Goal: Task Accomplishment & Management: Complete application form

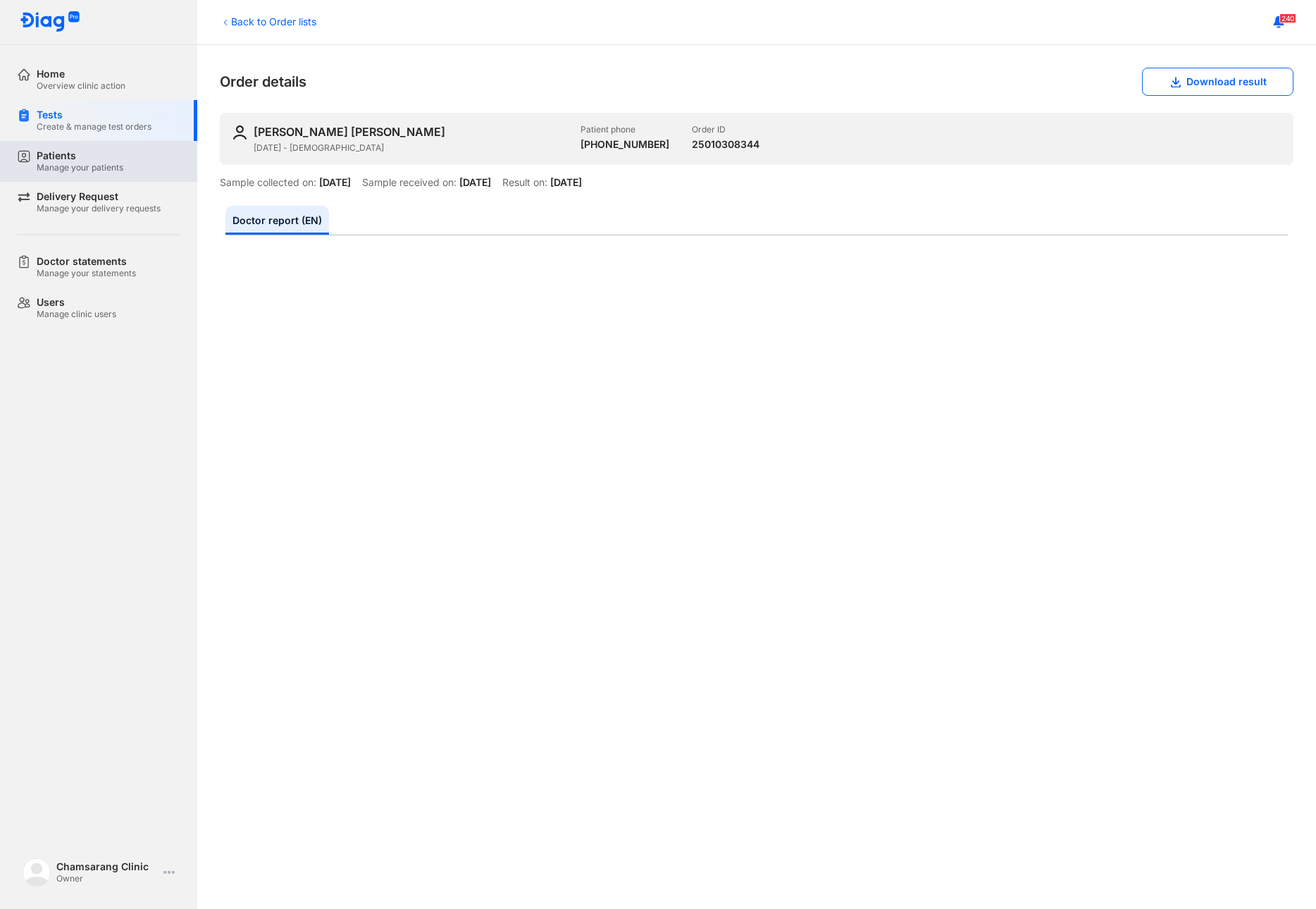
click at [116, 167] on div "Manage your patients" at bounding box center [80, 168] width 87 height 12
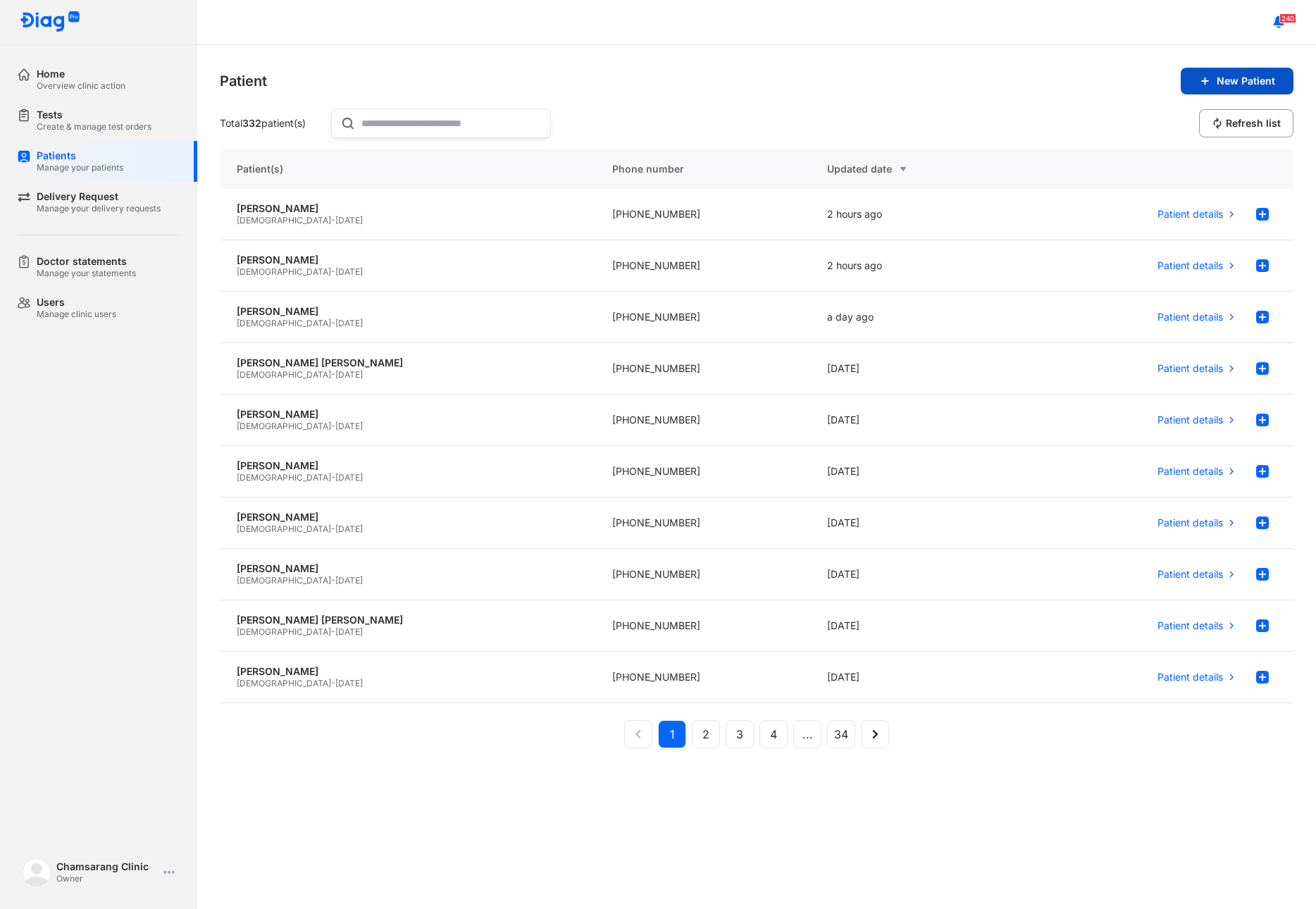
click at [1211, 81] on button "New Patient" at bounding box center [1237, 81] width 113 height 27
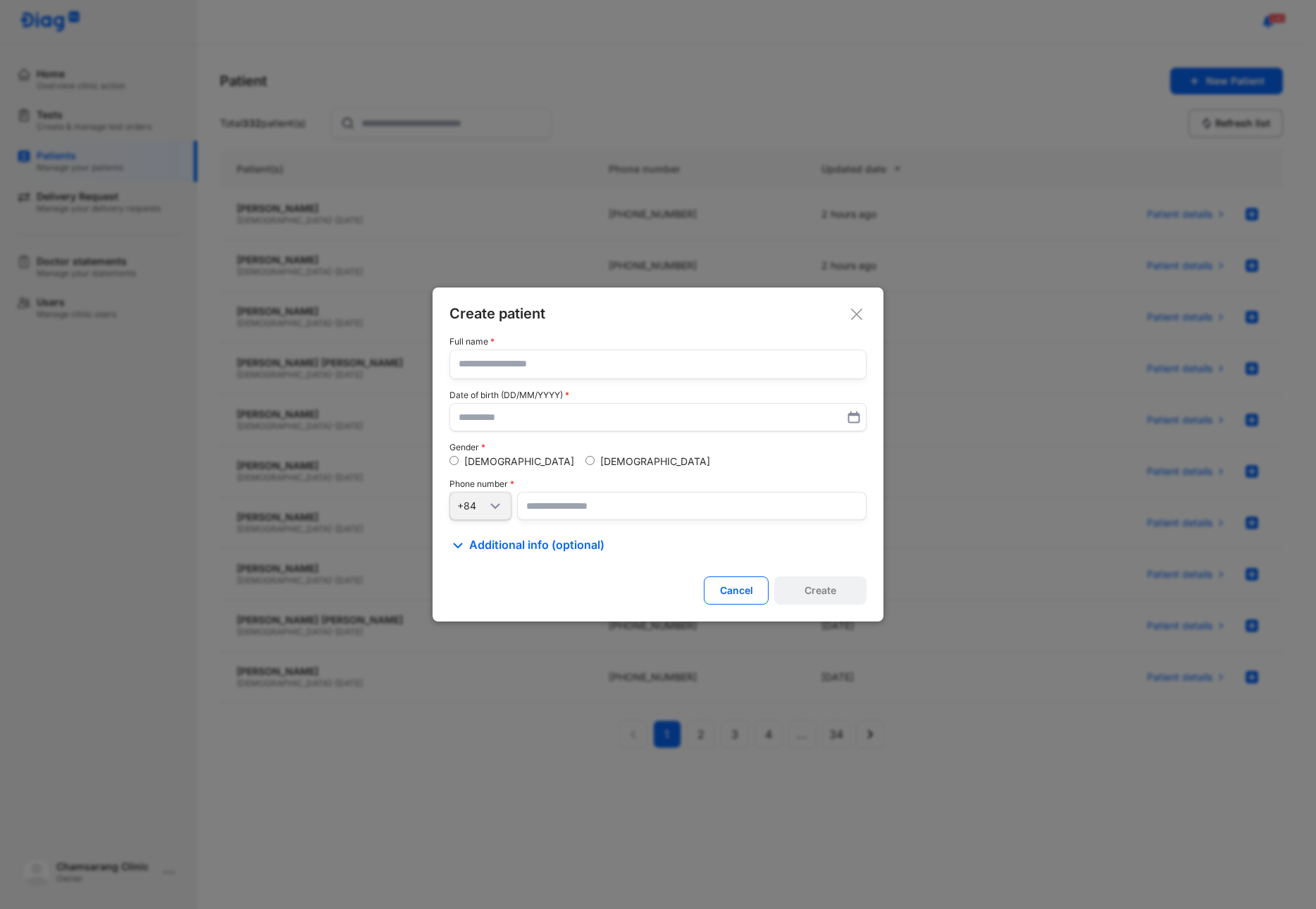
click at [526, 363] on input "text" at bounding box center [658, 363] width 398 height 28
type input "**********"
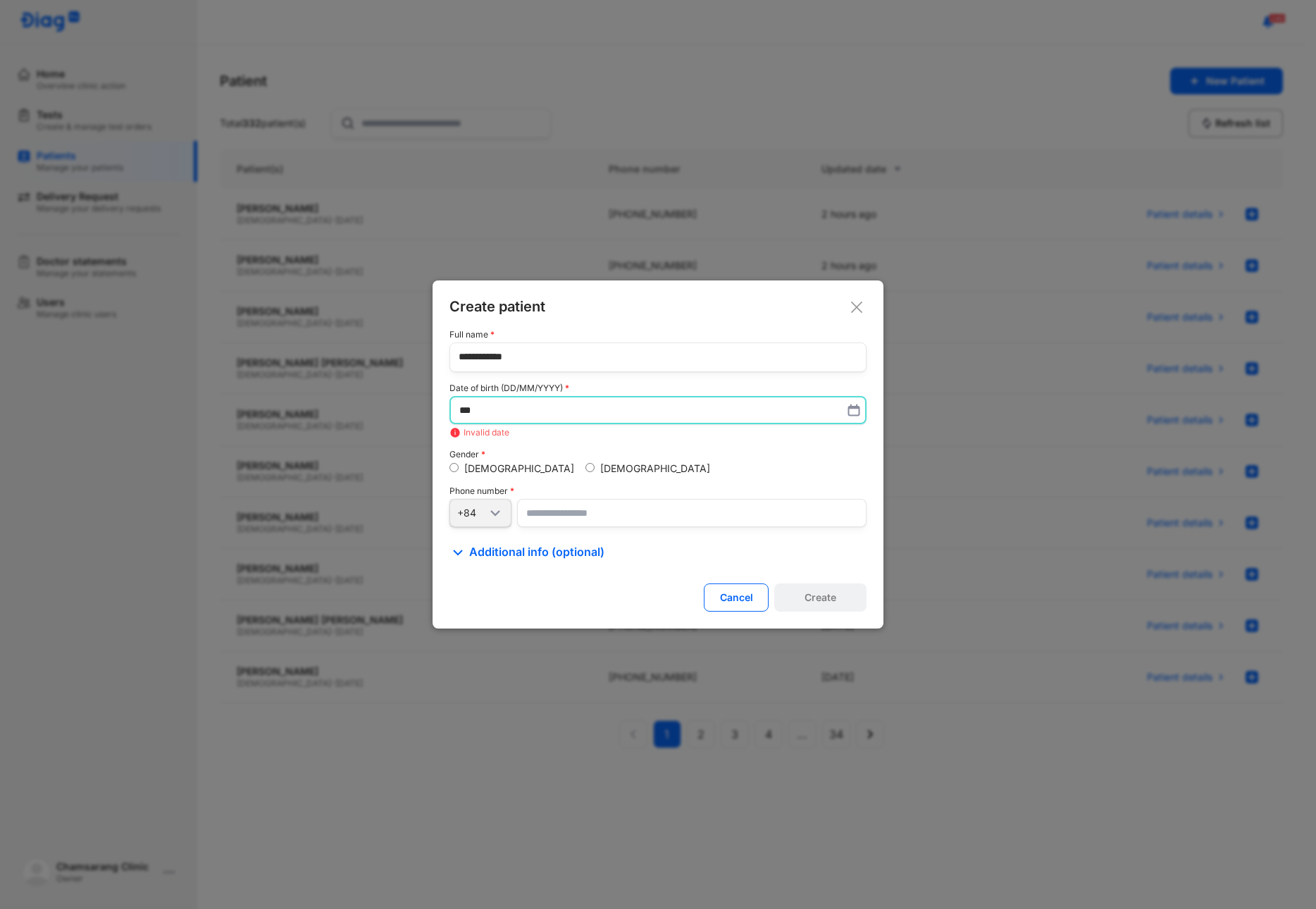
type input "*"
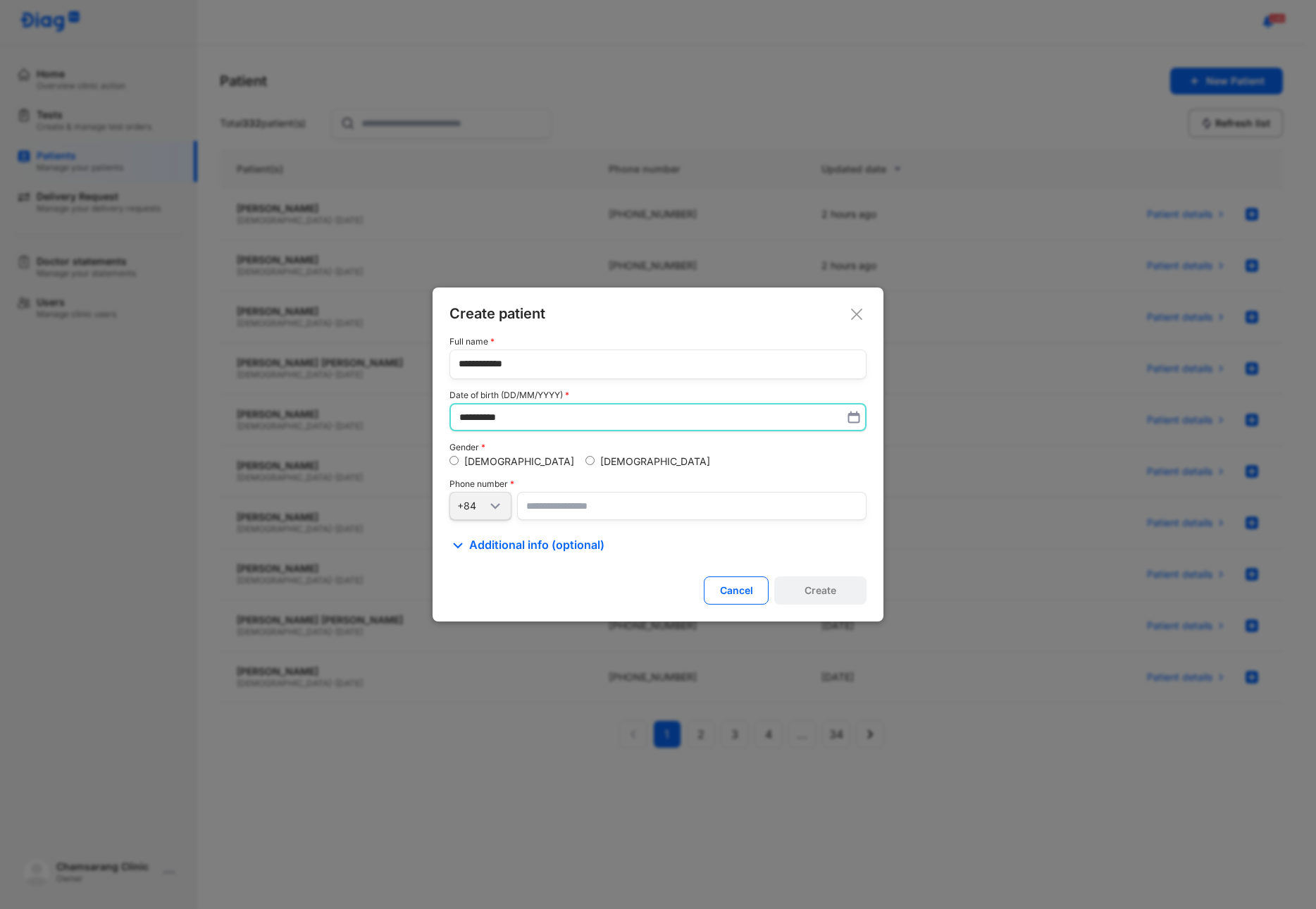
type input "**********"
click at [559, 517] on input "number" at bounding box center [691, 506] width 349 height 28
type input "**********"
click at [830, 592] on div "Create" at bounding box center [820, 590] width 31 height 13
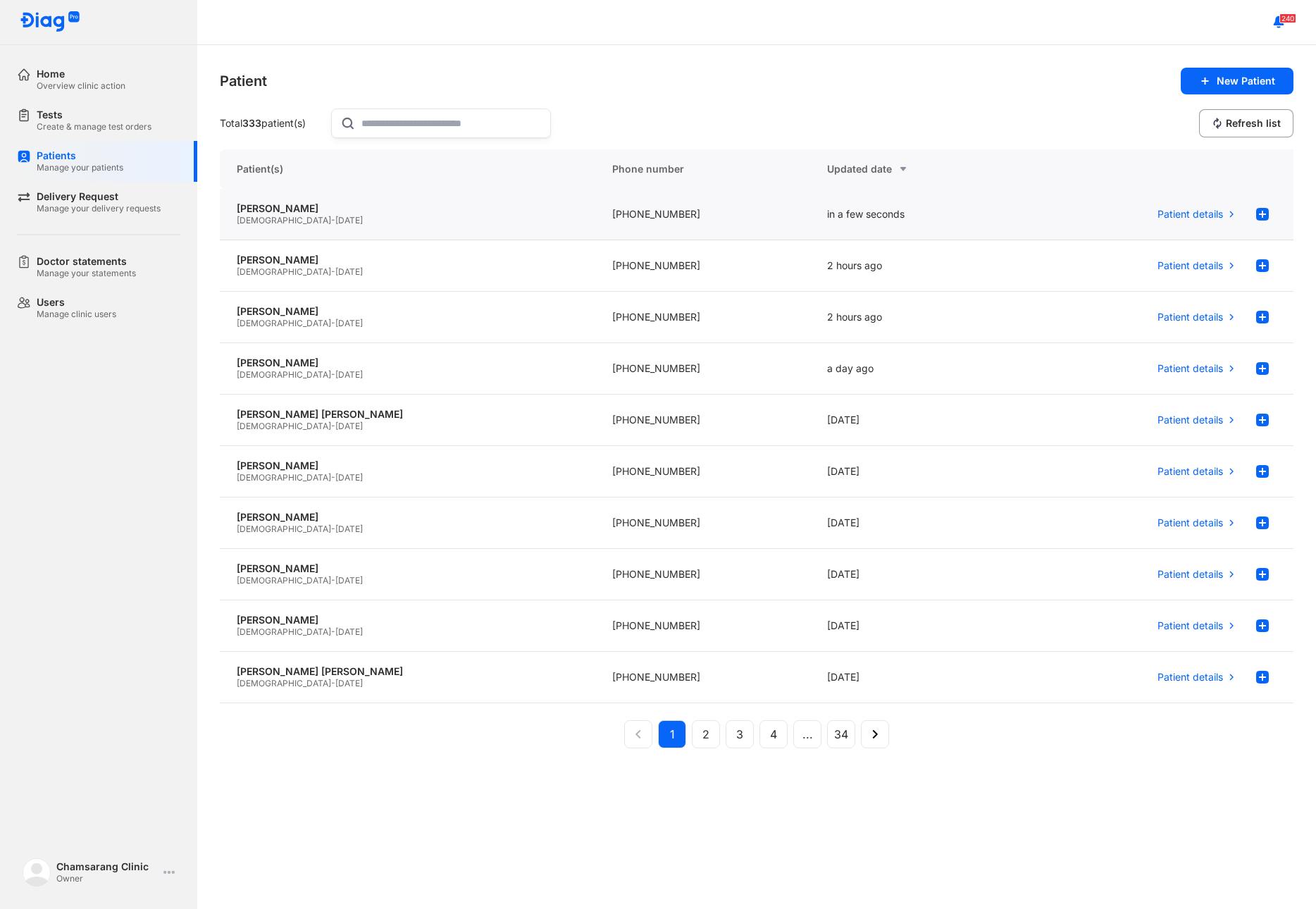
click at [336, 216] on span "29/07/1975" at bounding box center [349, 220] width 28 height 11
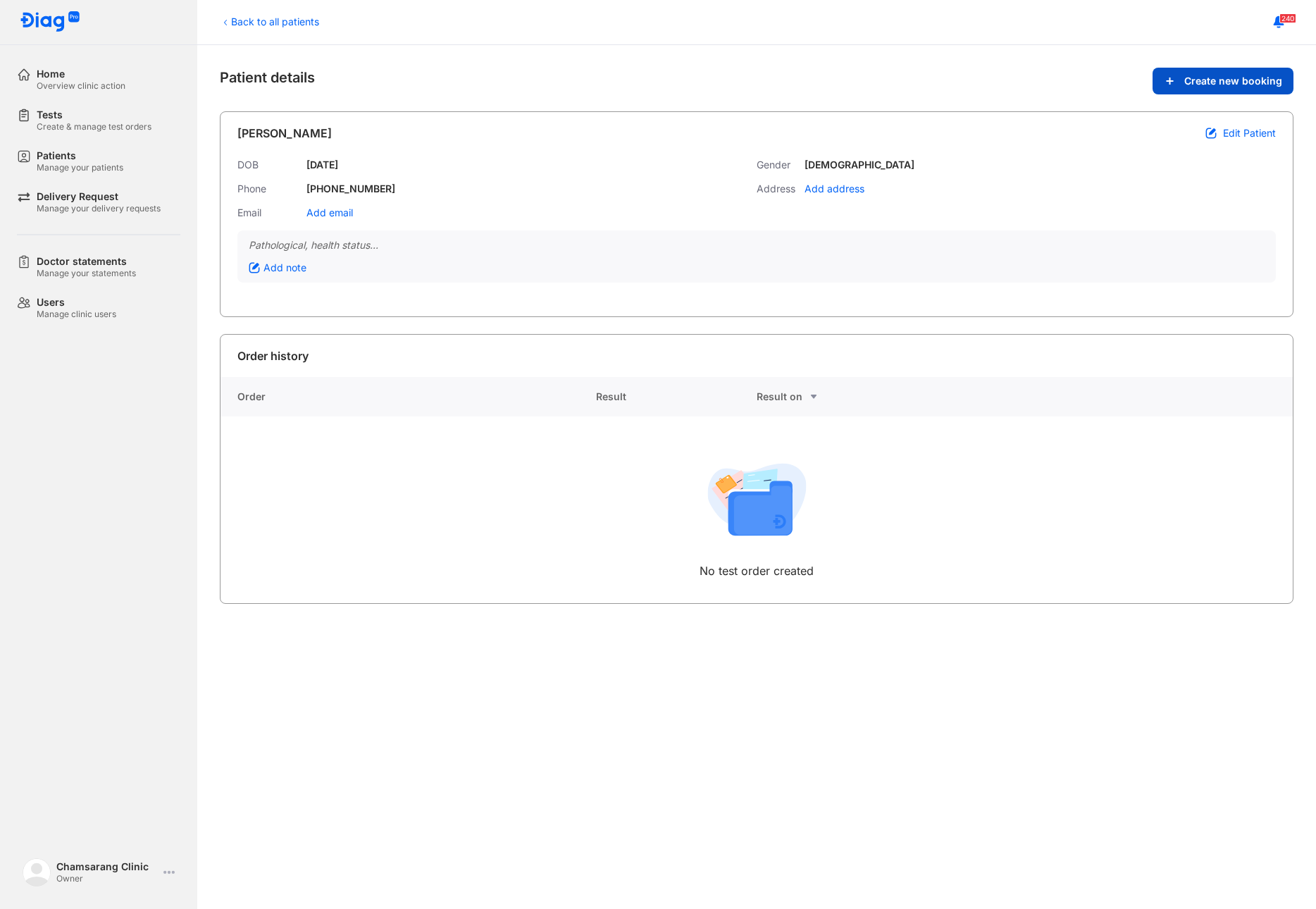
click at [1216, 81] on span "Create new booking" at bounding box center [1233, 81] width 98 height 13
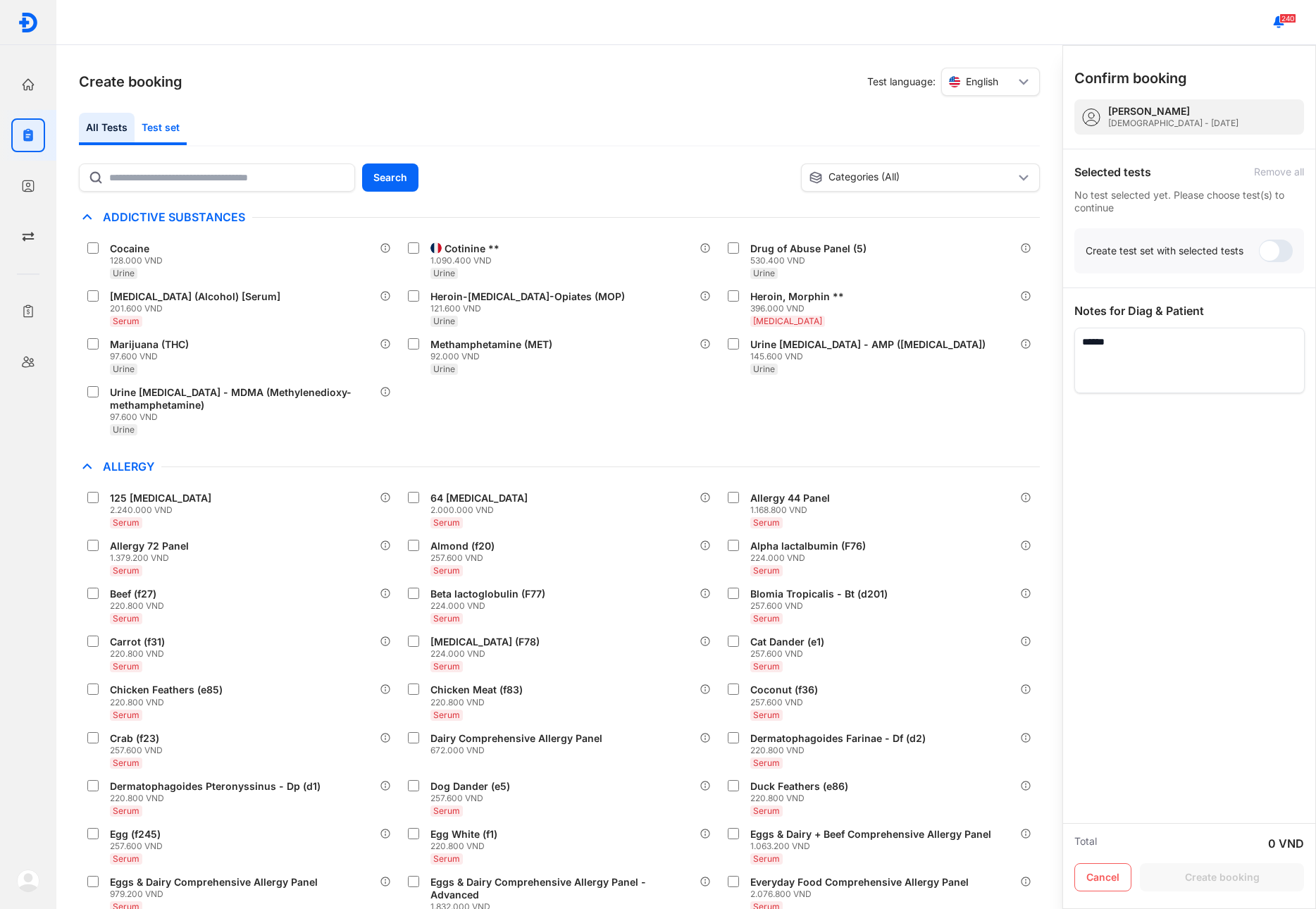
click at [176, 125] on div "Test set" at bounding box center [161, 129] width 52 height 32
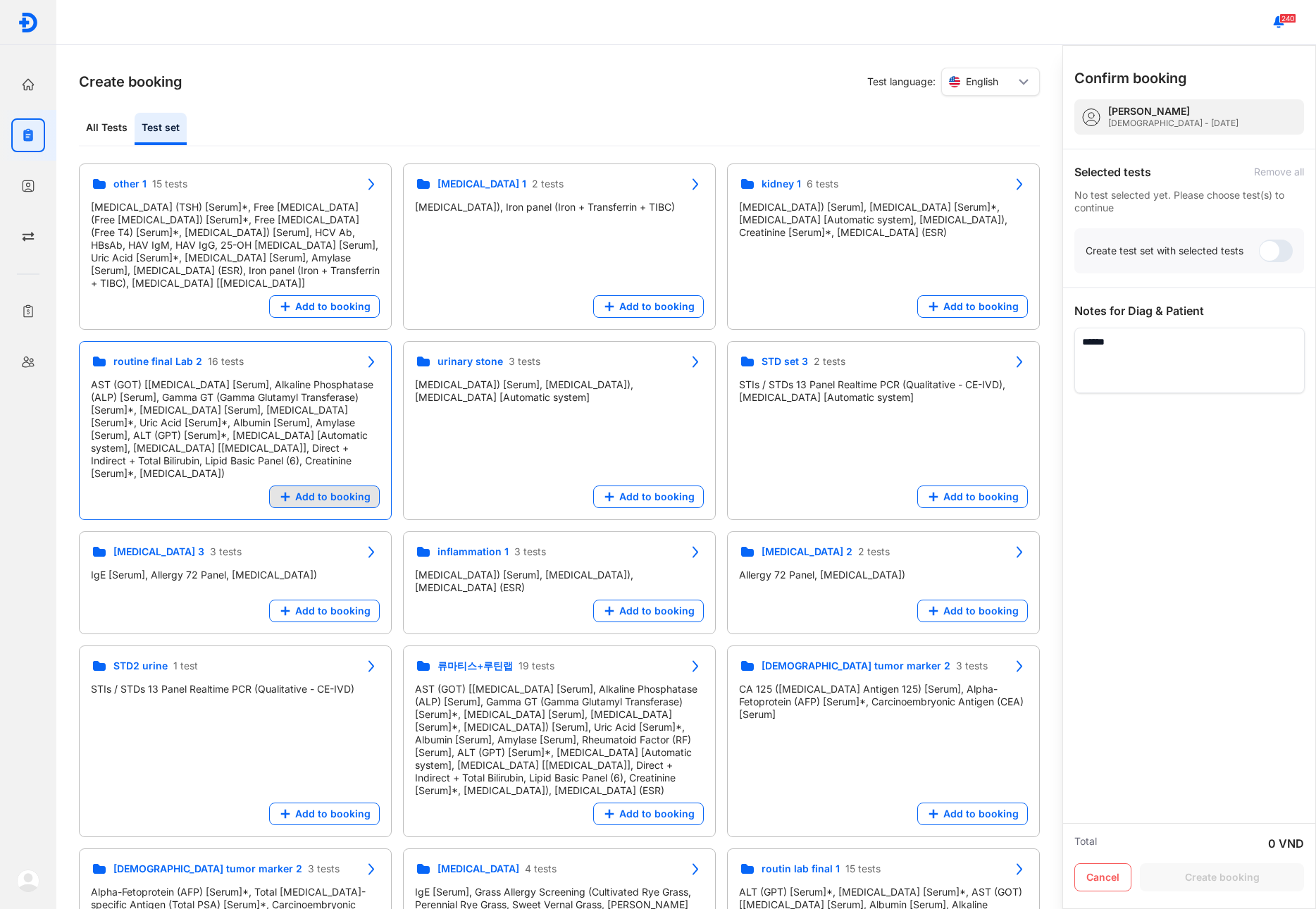
click at [340, 490] on span "Add to booking" at bounding box center [333, 496] width 75 height 13
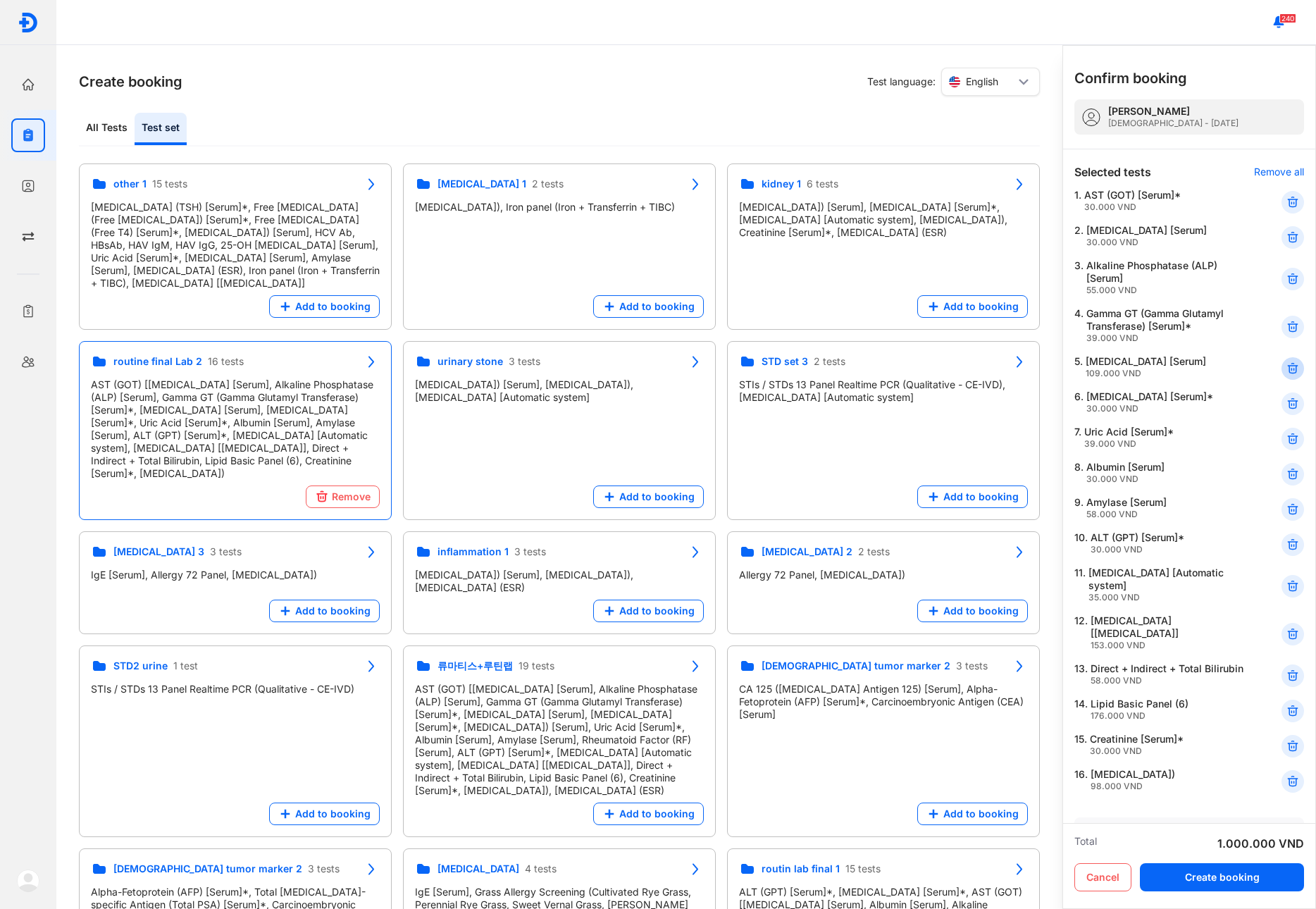
click at [1285, 367] on icon at bounding box center [1293, 369] width 14 height 14
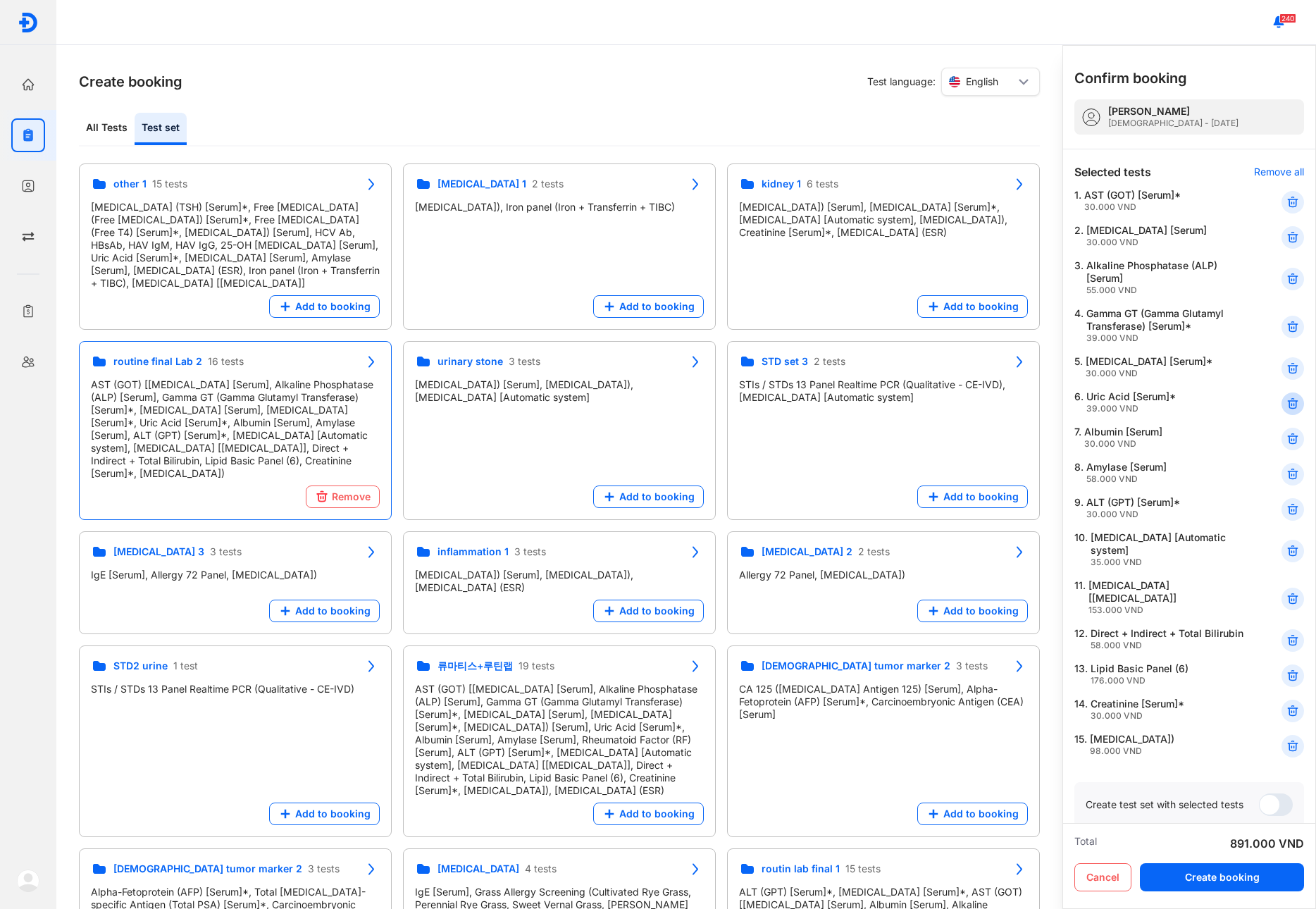
click at [1285, 397] on icon at bounding box center [1293, 404] width 14 height 14
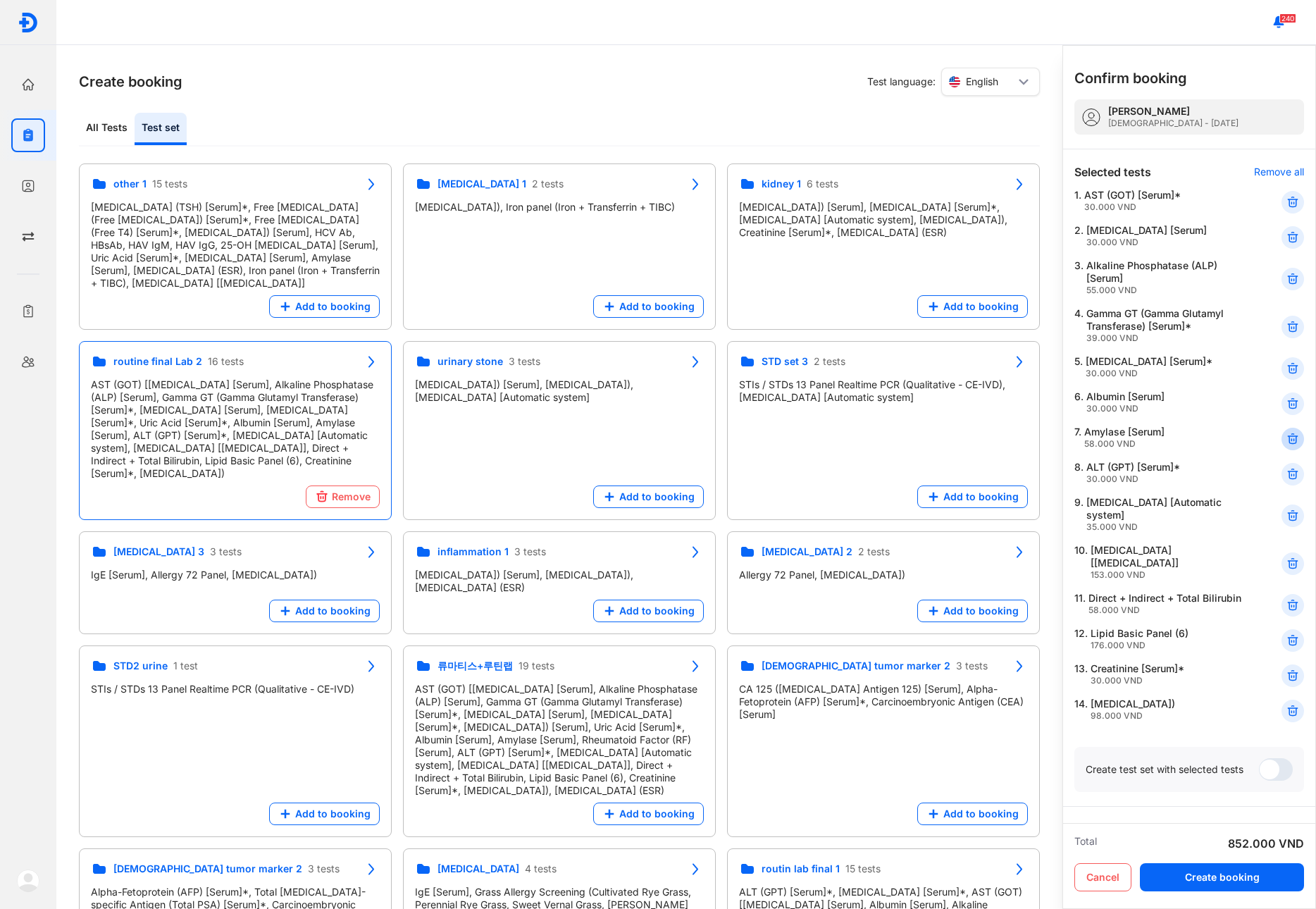
click at [1286, 441] on icon at bounding box center [1293, 439] width 14 height 14
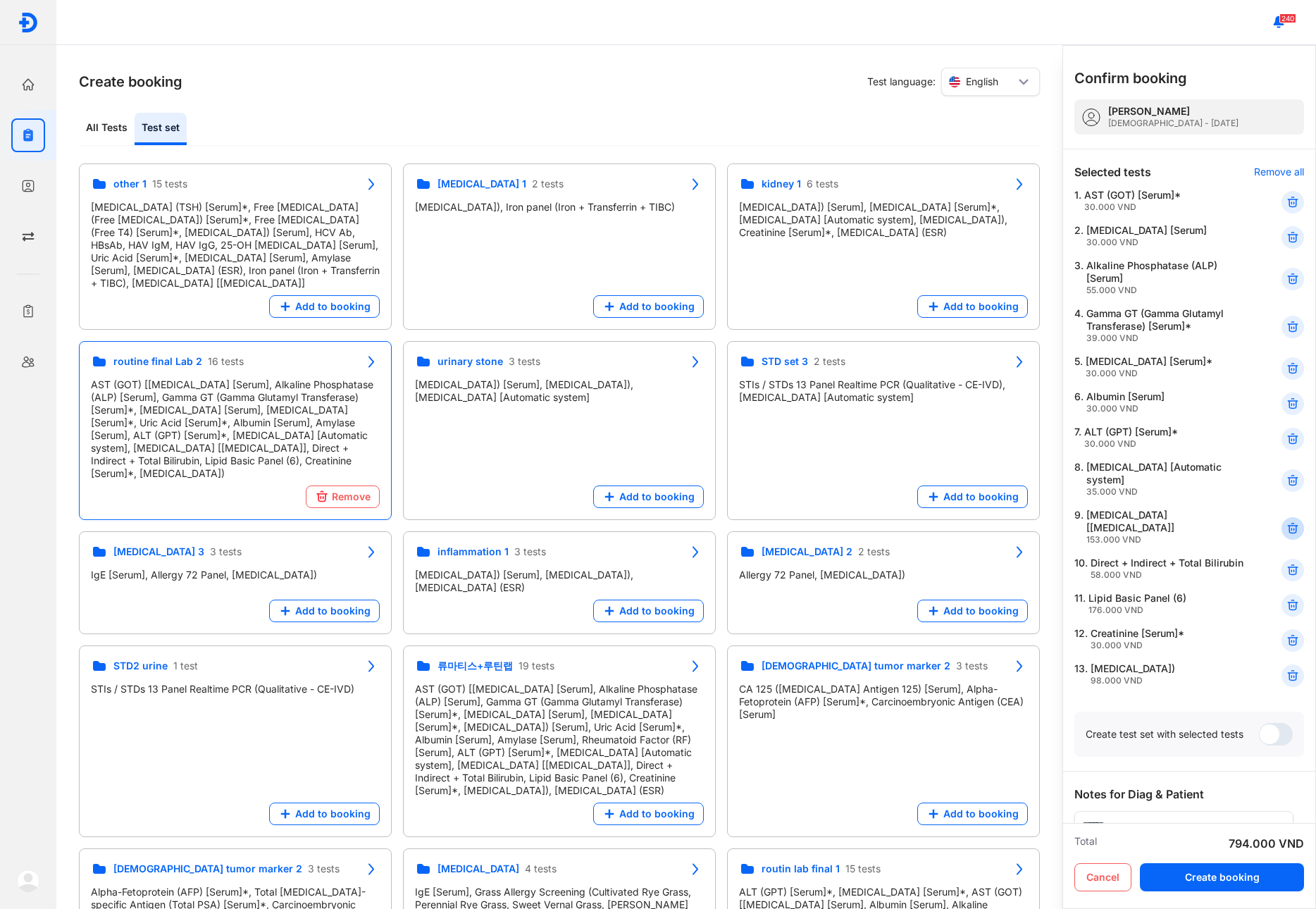
click at [1285, 525] on icon at bounding box center [1293, 529] width 14 height 14
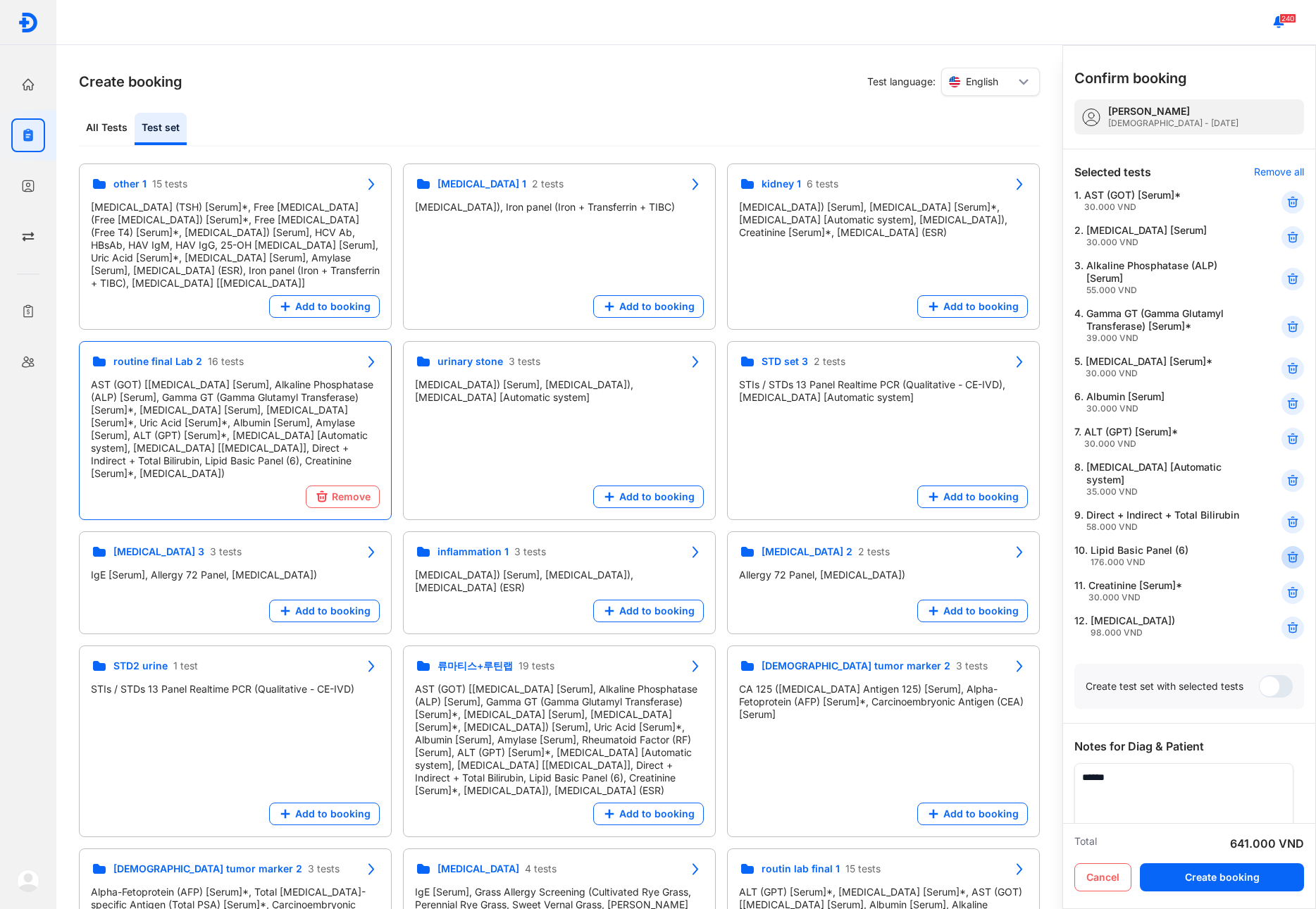
click at [1285, 560] on icon at bounding box center [1293, 557] width 14 height 14
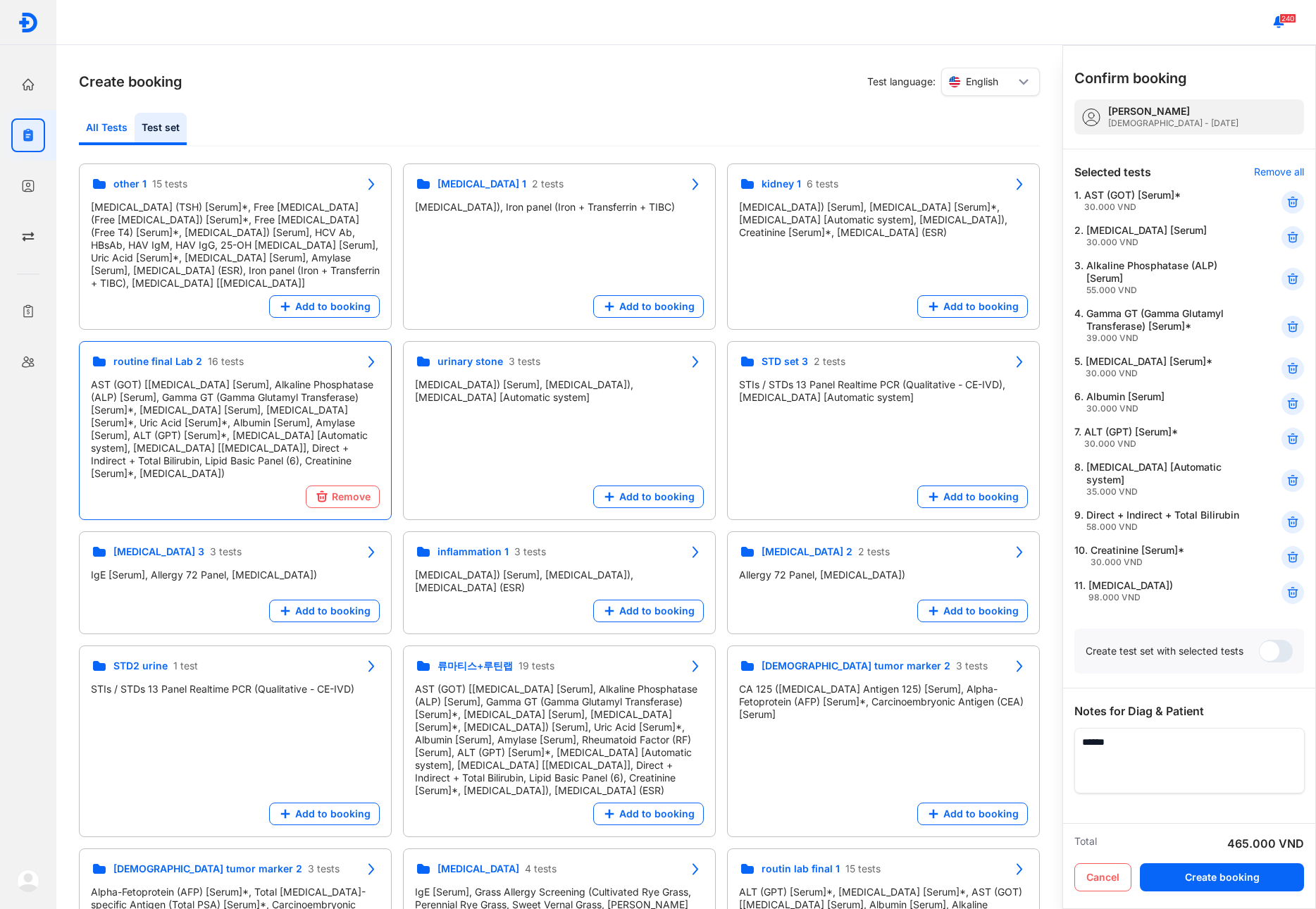
click at [135, 130] on div "All Tests" at bounding box center [161, 129] width 52 height 32
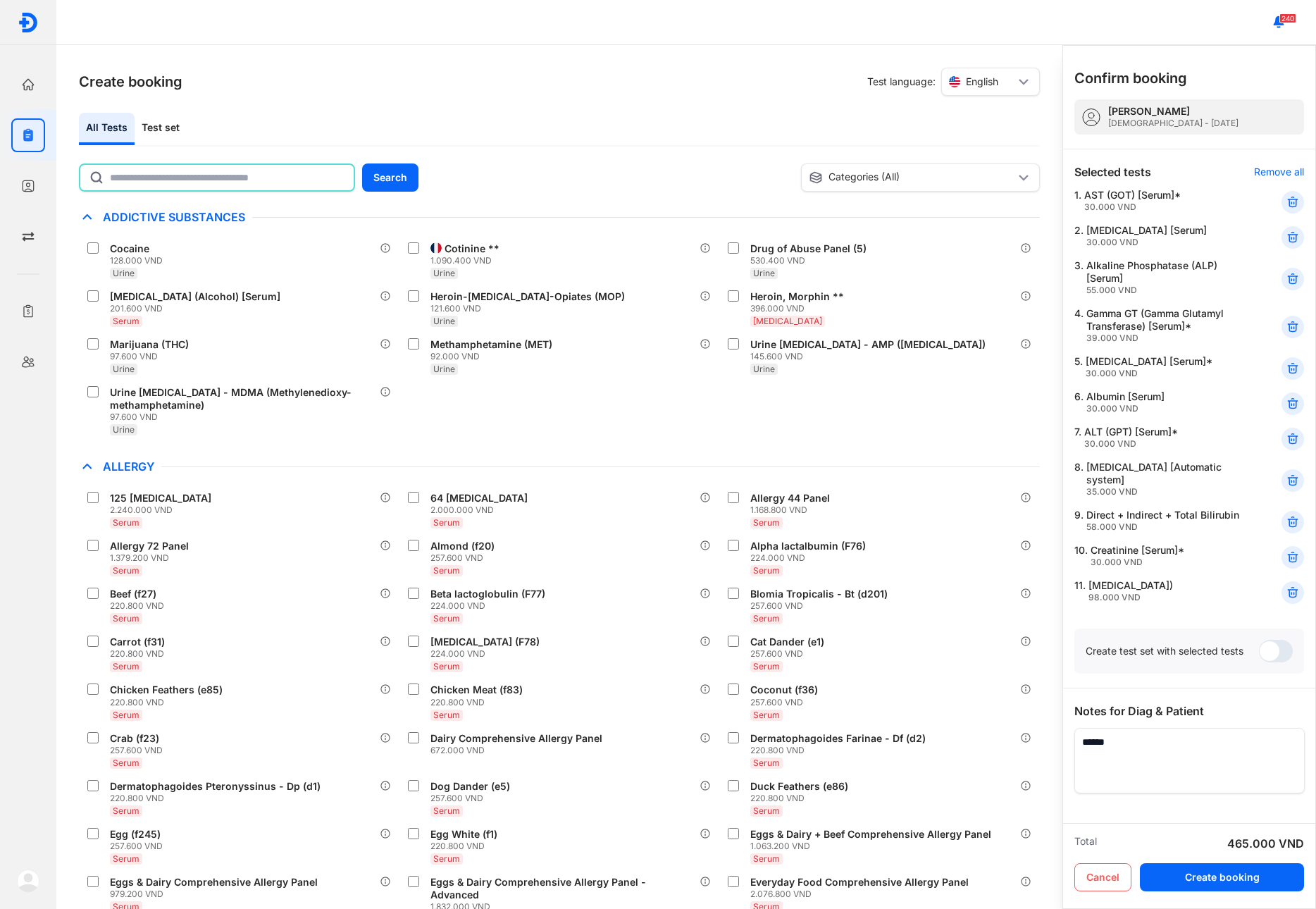
click at [182, 188] on input "text" at bounding box center [227, 178] width 235 height 25
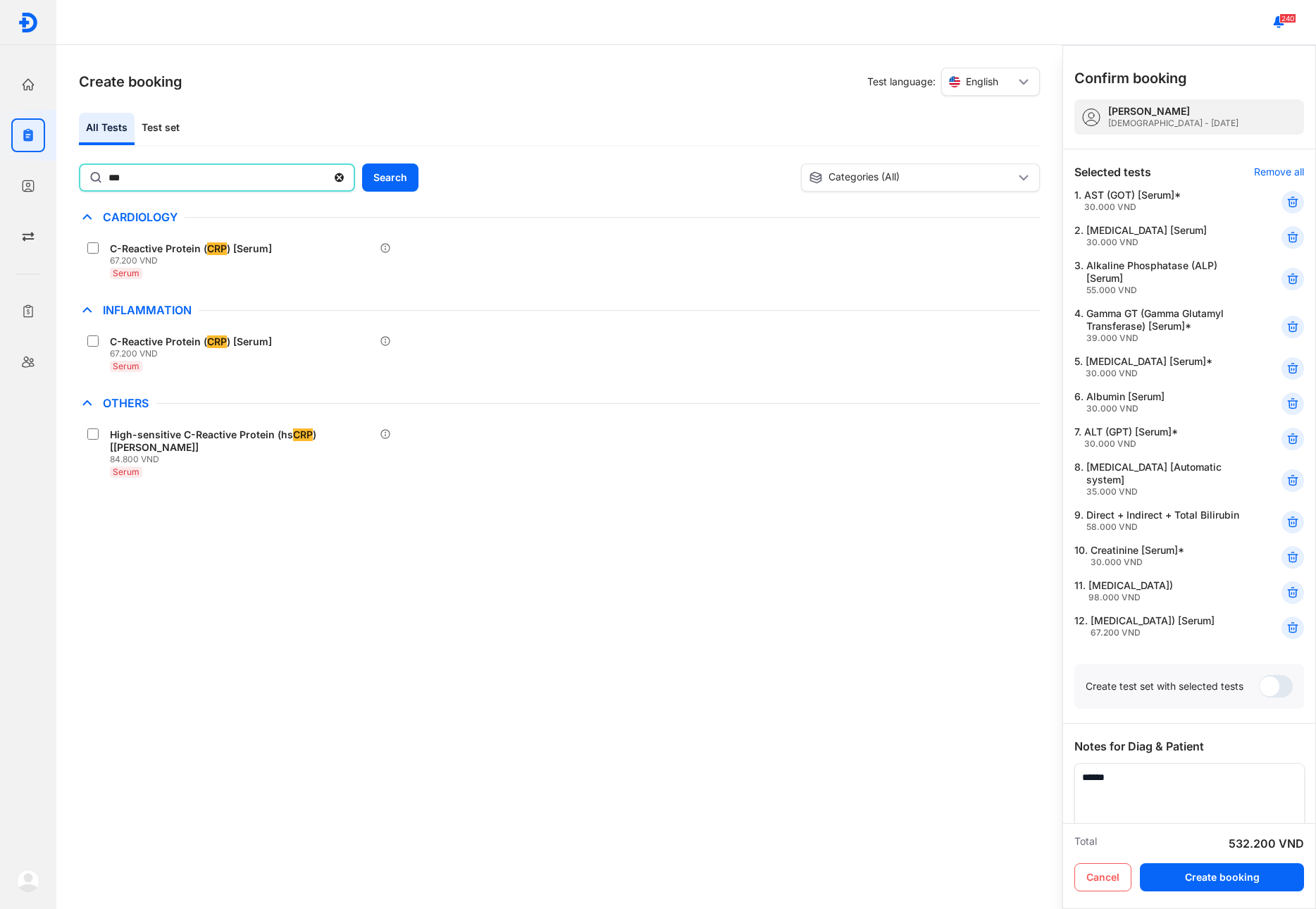
drag, startPoint x: 149, startPoint y: 185, endPoint x: 58, endPoint y: 195, distance: 91.5
click at [59, 195] on div "Create booking Test language: English All Tests Test set *** Search Categories …" at bounding box center [559, 476] width 1006 height 864
type input "*****"
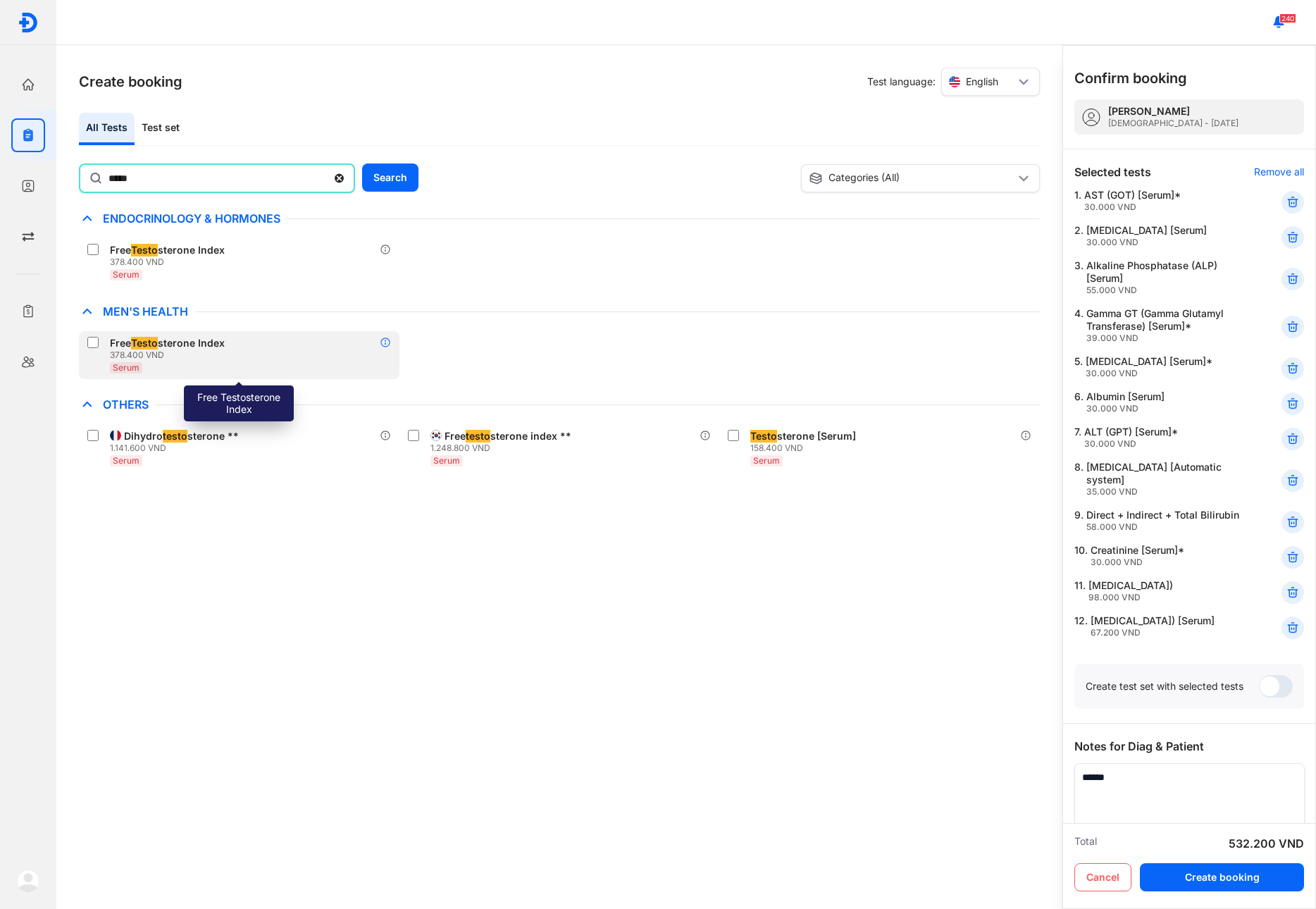
click at [387, 339] on icon at bounding box center [385, 342] width 12 height 12
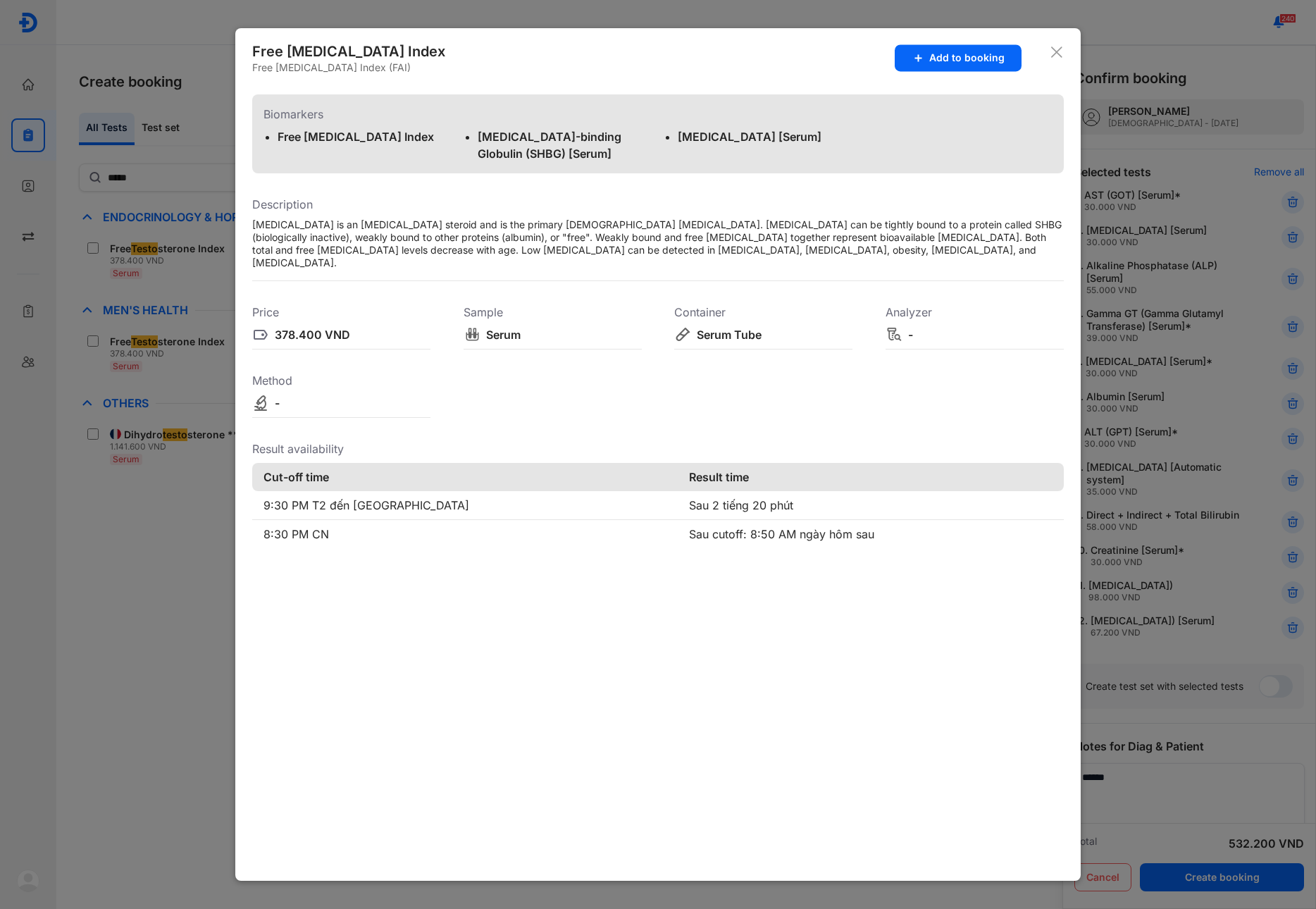
click at [1055, 53] on use at bounding box center [1056, 52] width 12 height 12
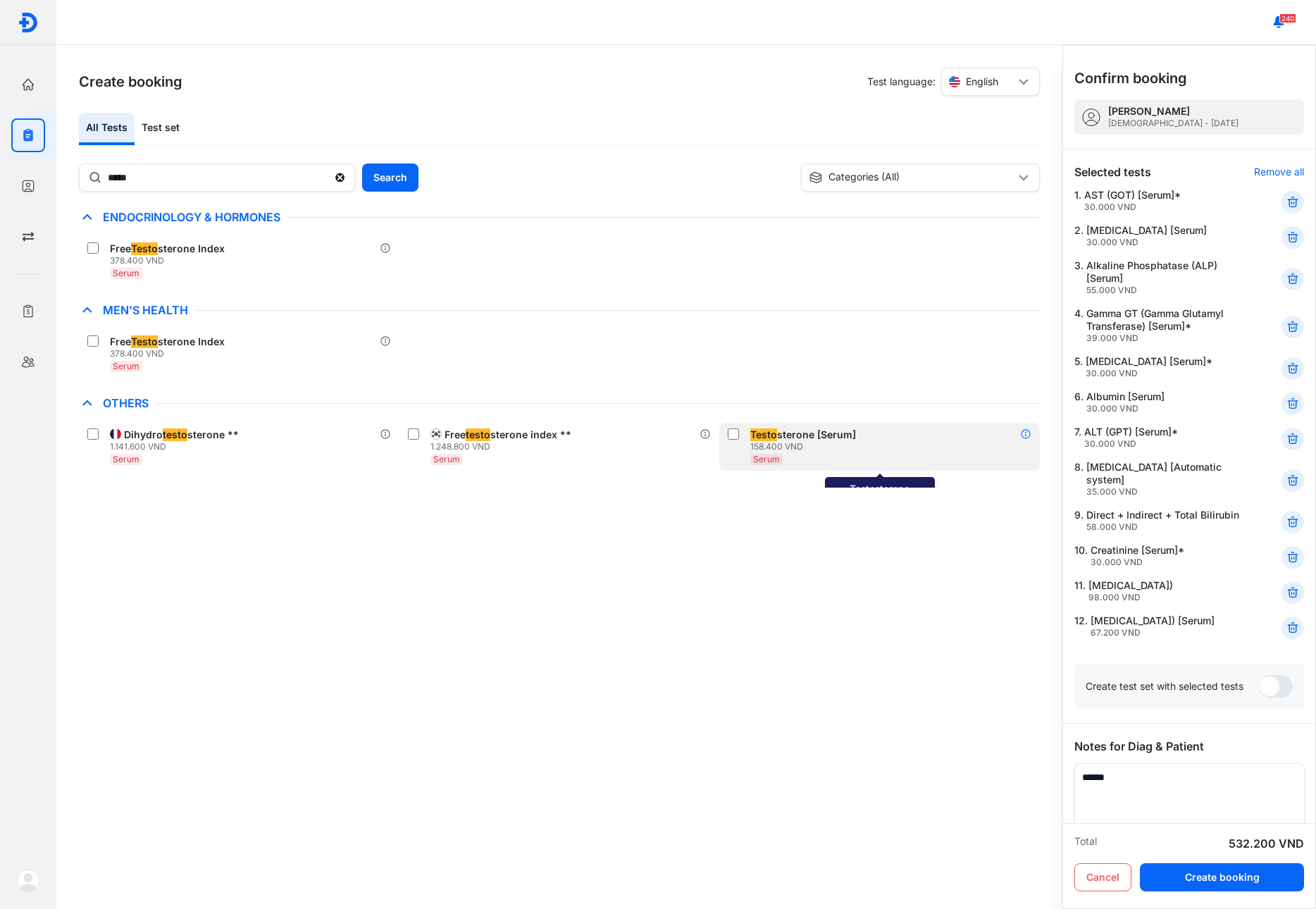
click at [1021, 433] on use at bounding box center [1025, 434] width 9 height 9
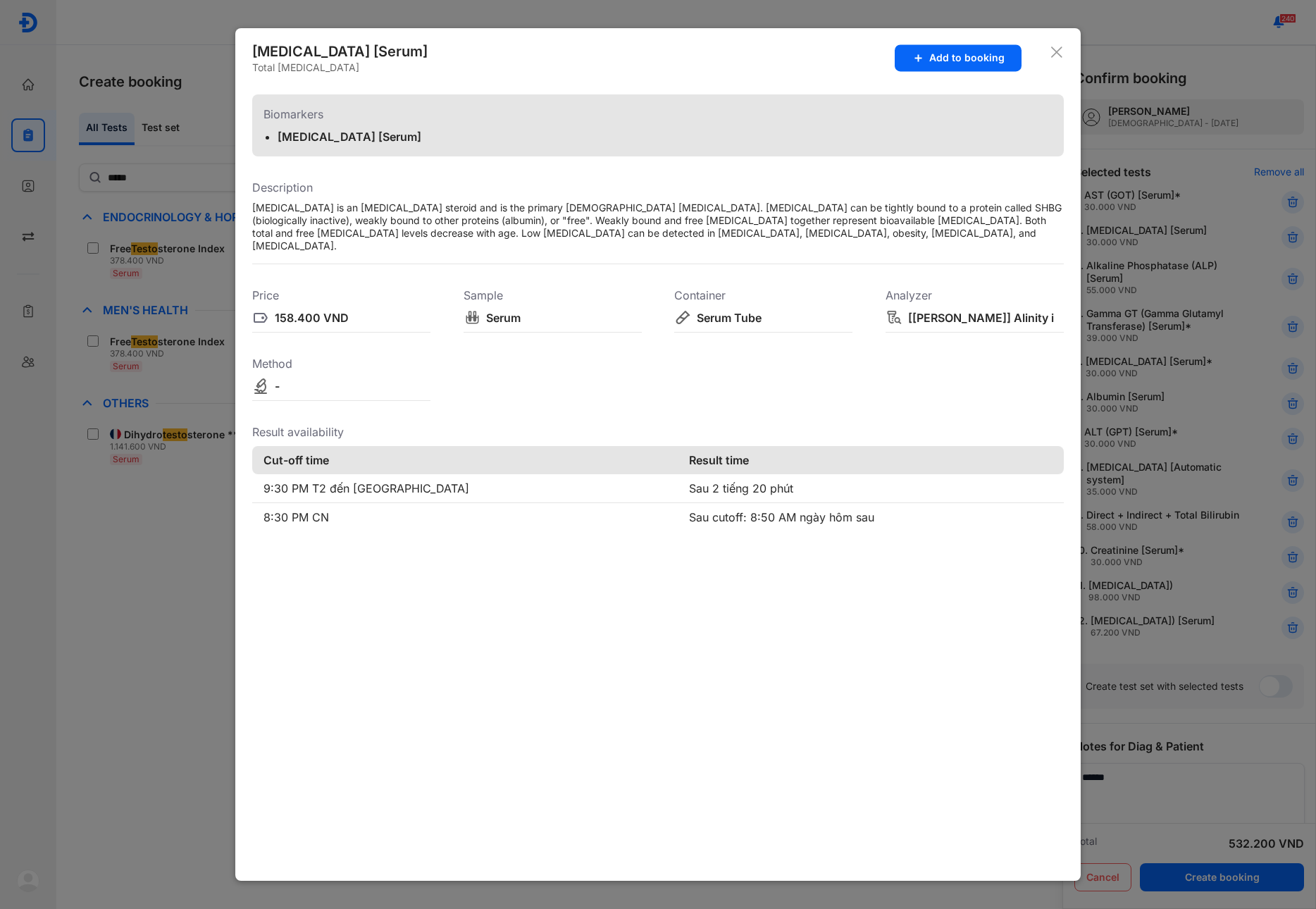
click at [1058, 48] on icon at bounding box center [1057, 52] width 14 height 14
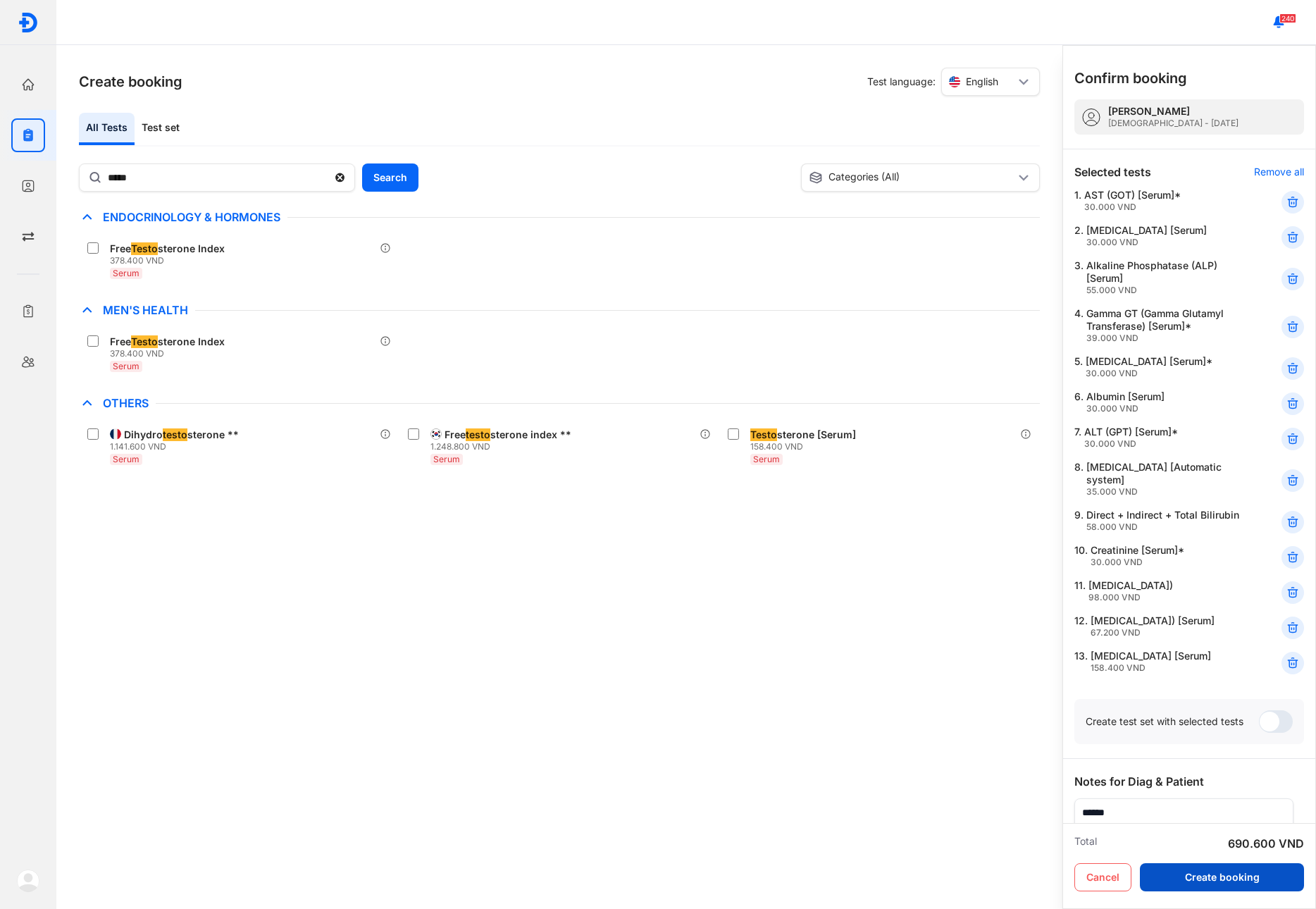
drag, startPoint x: 1241, startPoint y: 874, endPoint x: 1173, endPoint y: 896, distance: 71.5
click at [1241, 874] on button "Create booking" at bounding box center [1221, 877] width 164 height 28
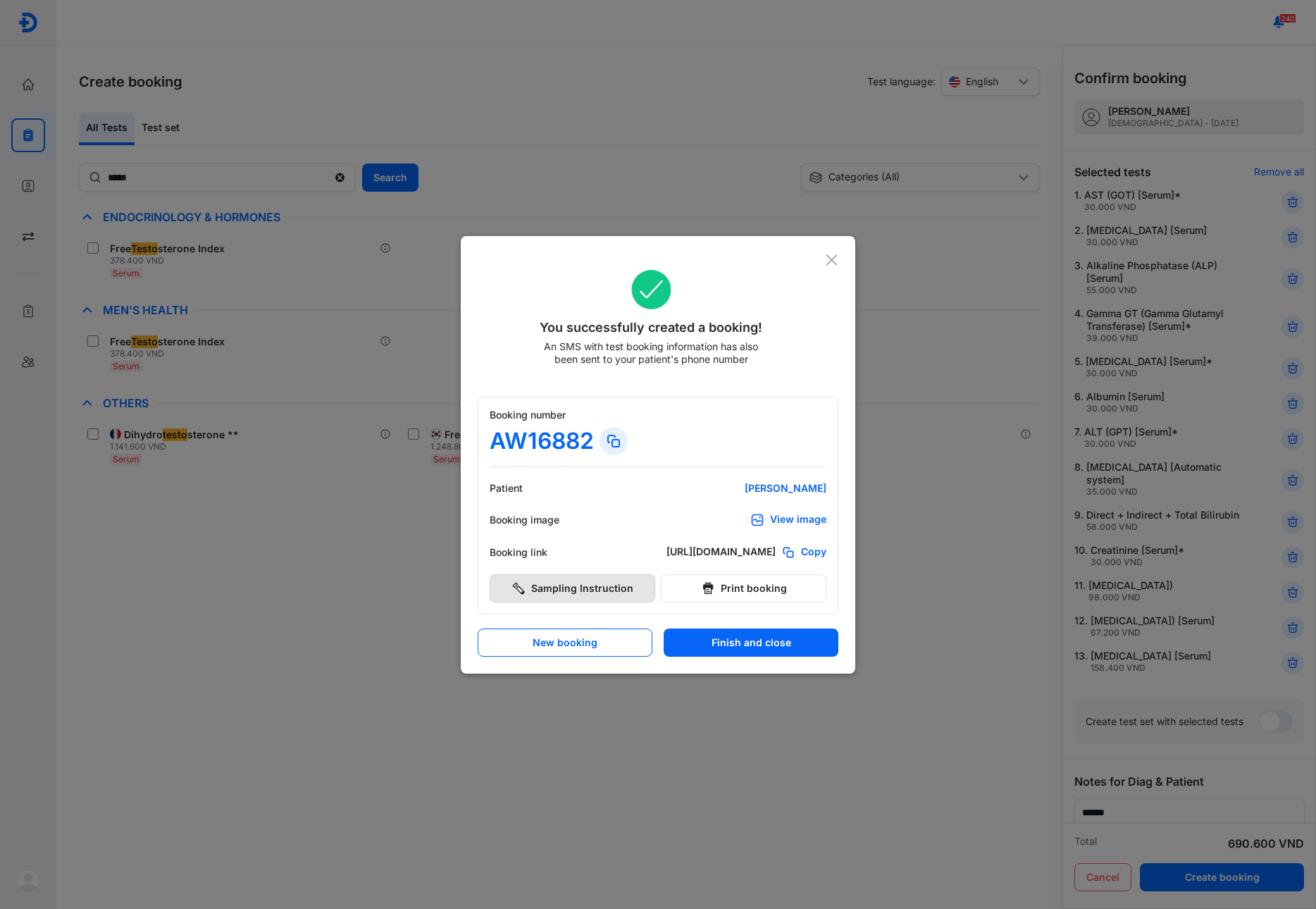
click at [592, 598] on button "Sampling Instruction" at bounding box center [572, 588] width 166 height 28
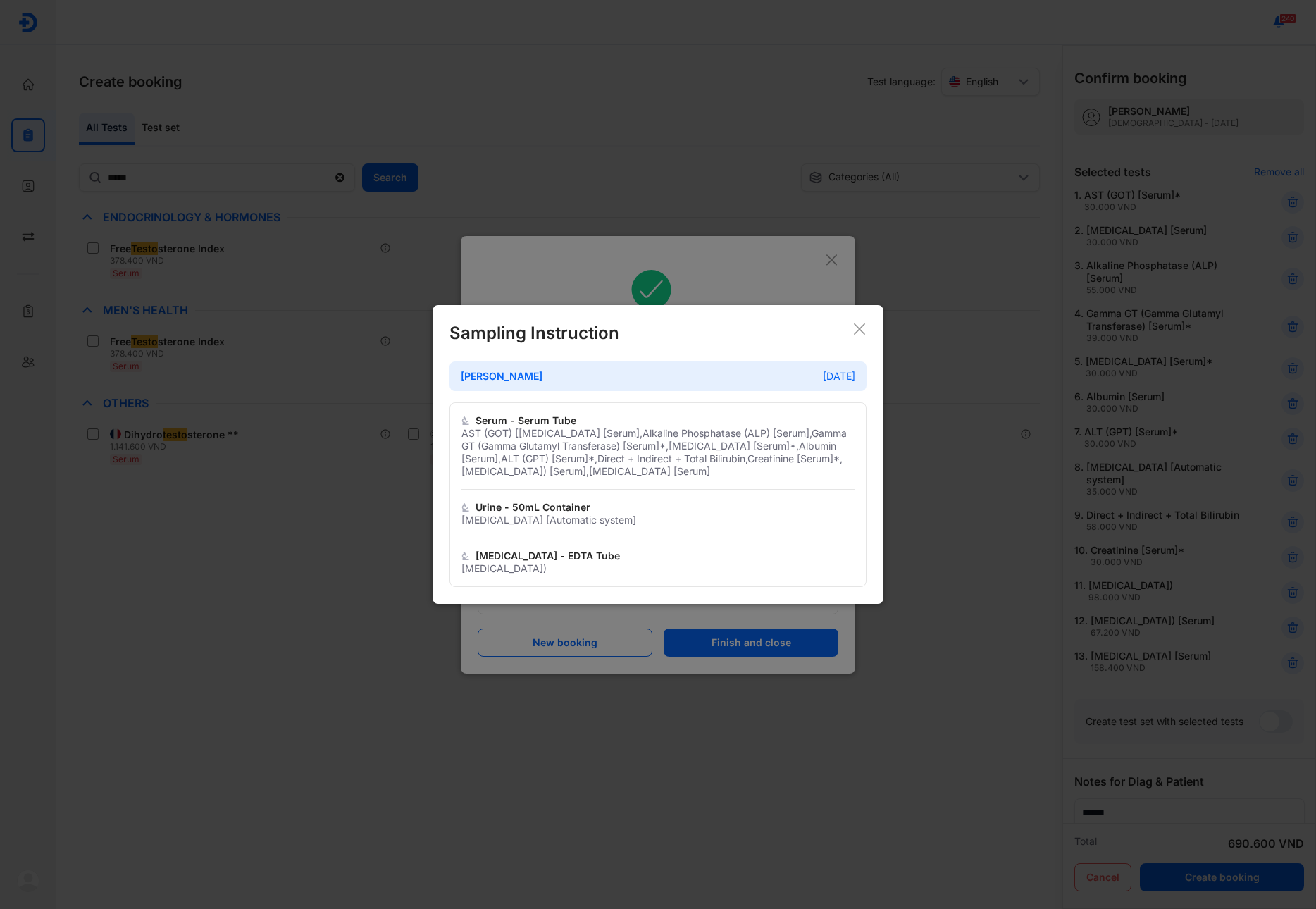
click at [857, 323] on icon at bounding box center [859, 329] width 14 height 14
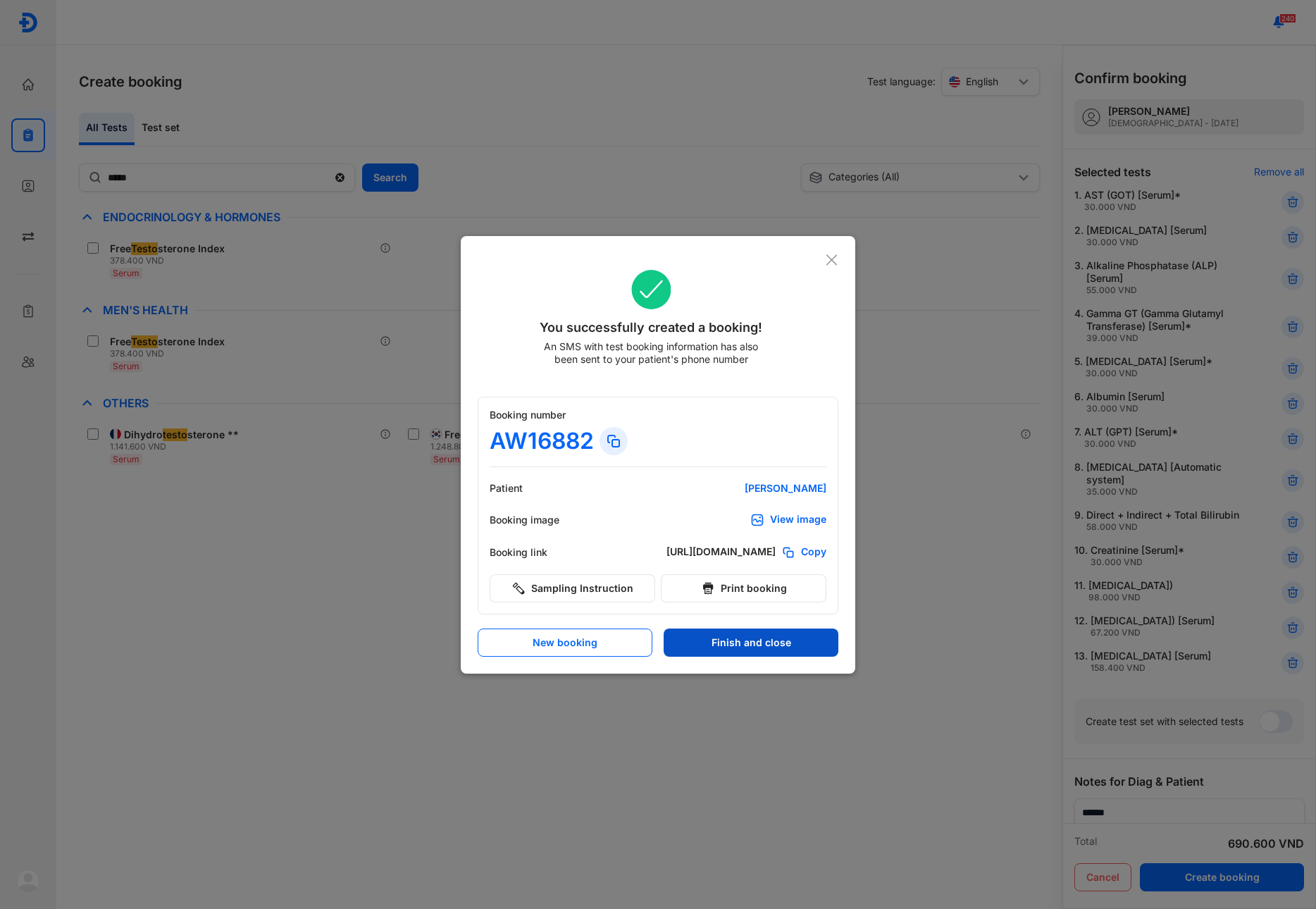
click at [719, 641] on button "Finish and close" at bounding box center [751, 642] width 175 height 28
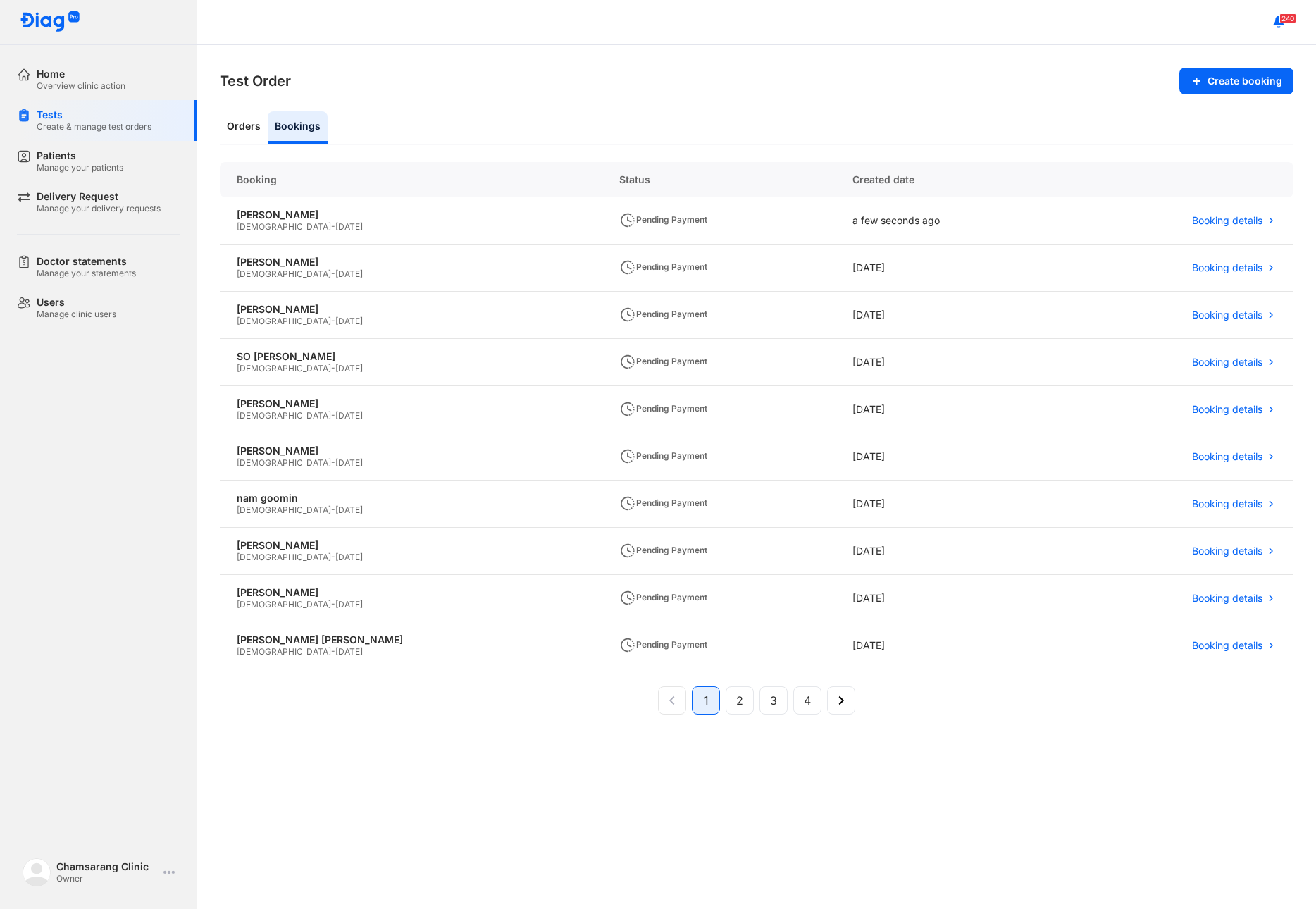
click at [38, 613] on div "Home Overview clinic action Tests Create & manage test orders Patients Manage y…" at bounding box center [99, 454] width 197 height 909
click at [1260, 216] on span "Booking details" at bounding box center [1226, 221] width 71 height 13
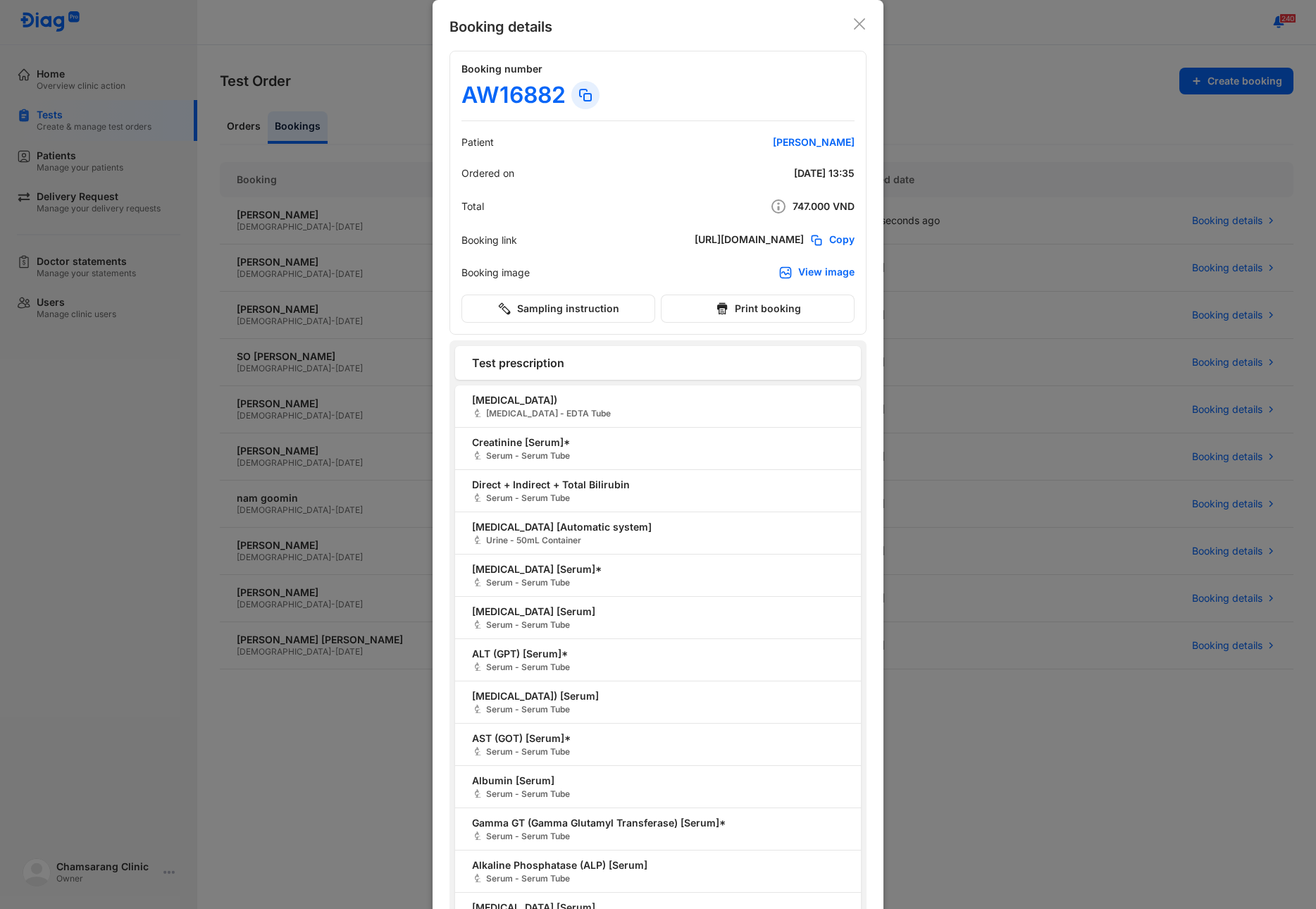
click at [857, 25] on icon at bounding box center [859, 24] width 14 height 14
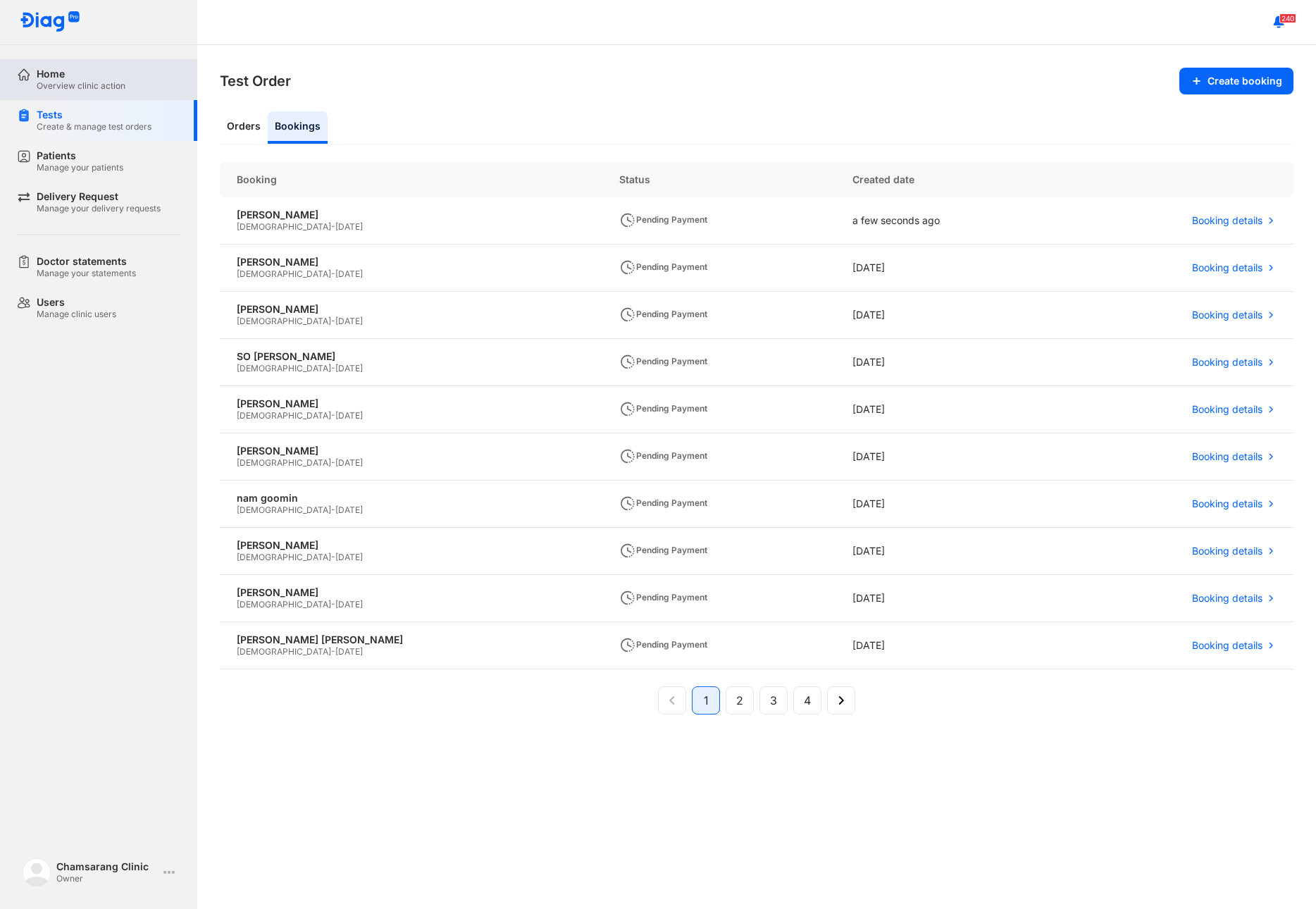
drag, startPoint x: 30, startPoint y: 76, endPoint x: 42, endPoint y: 97, distance: 24.2
click at [30, 76] on icon at bounding box center [24, 74] width 14 height 14
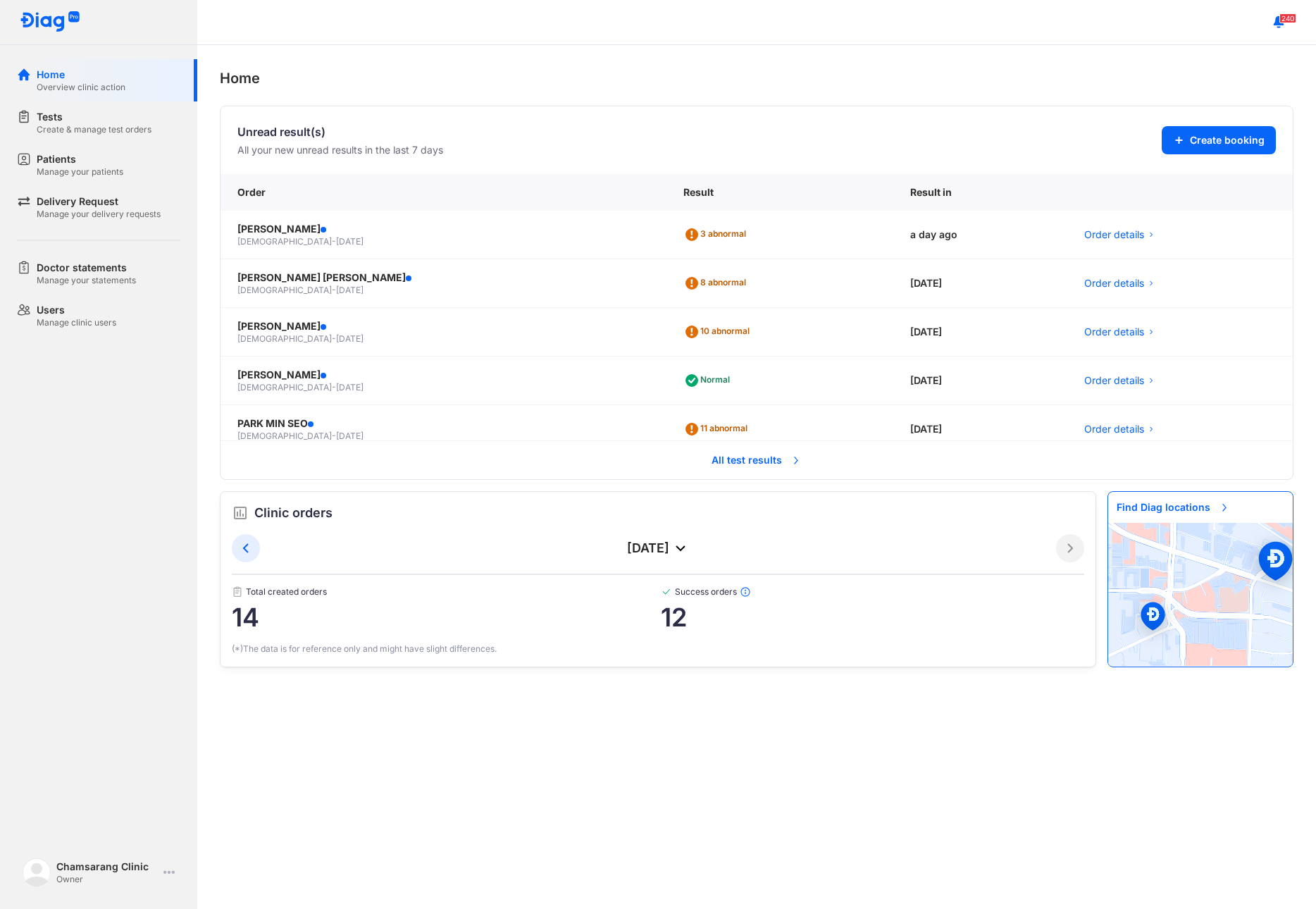
click at [758, 461] on span "All test results" at bounding box center [756, 459] width 107 height 31
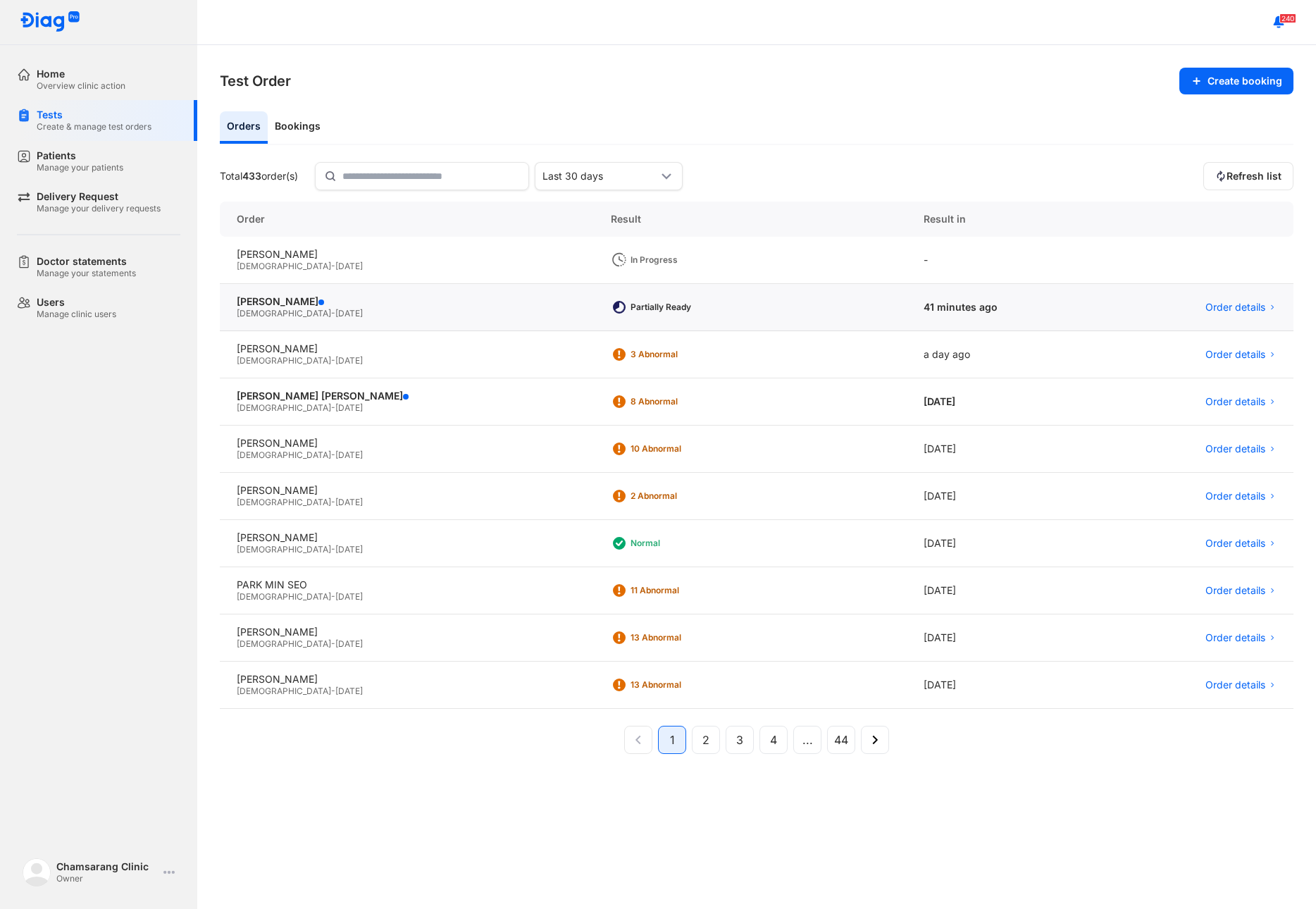
click at [387, 315] on div "[DEMOGRAPHIC_DATA] - [DATE]" at bounding box center [406, 313] width 340 height 12
click at [71, 83] on div "Overview clinic action" at bounding box center [81, 86] width 89 height 12
